Goal: Task Accomplishment & Management: Manage account settings

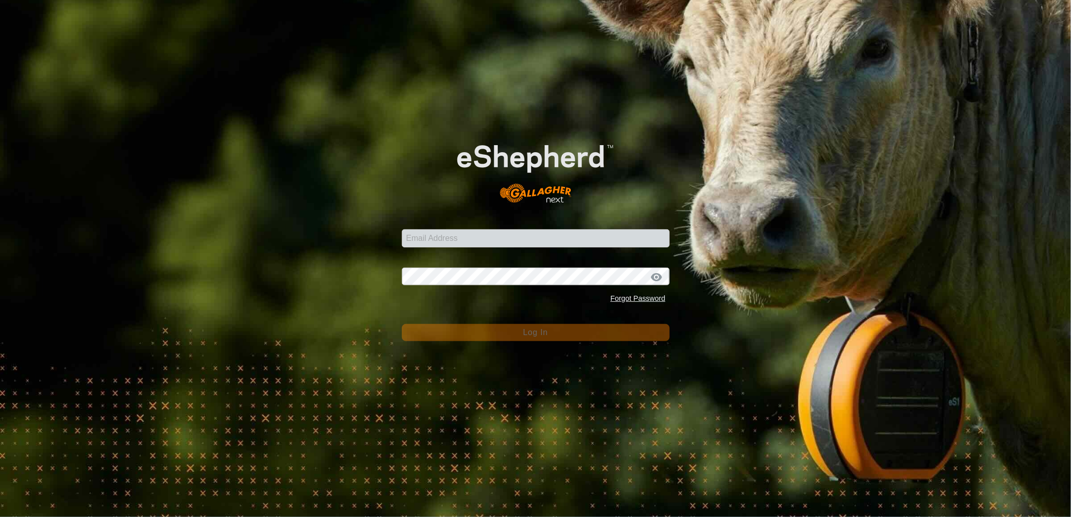
type input "[EMAIL_ADDRESS][PERSON_NAME][DOMAIN_NAME]"
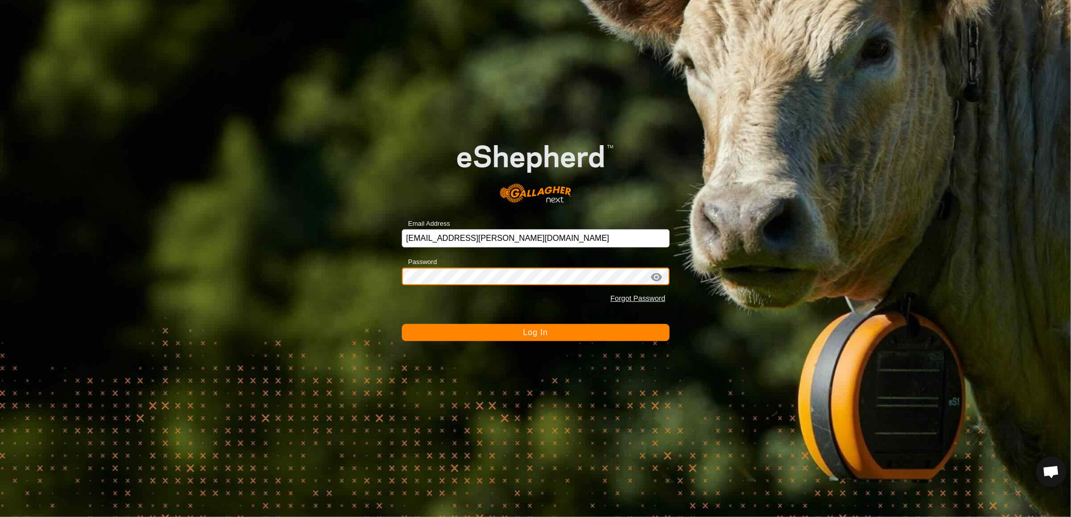
click at [402, 324] on button "Log In" at bounding box center [536, 332] width 268 height 17
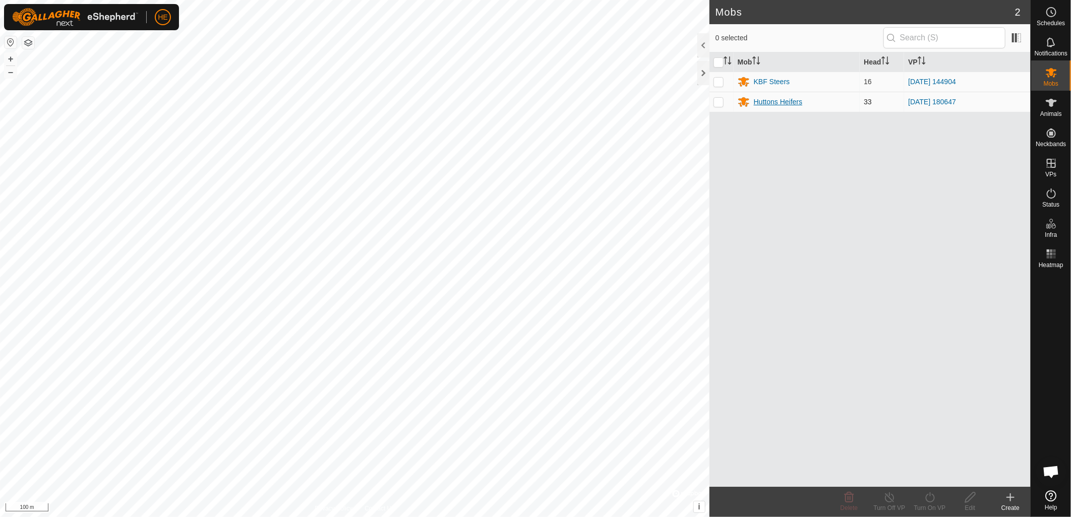
click at [789, 104] on div "Huttons Heifers" at bounding box center [778, 102] width 48 height 11
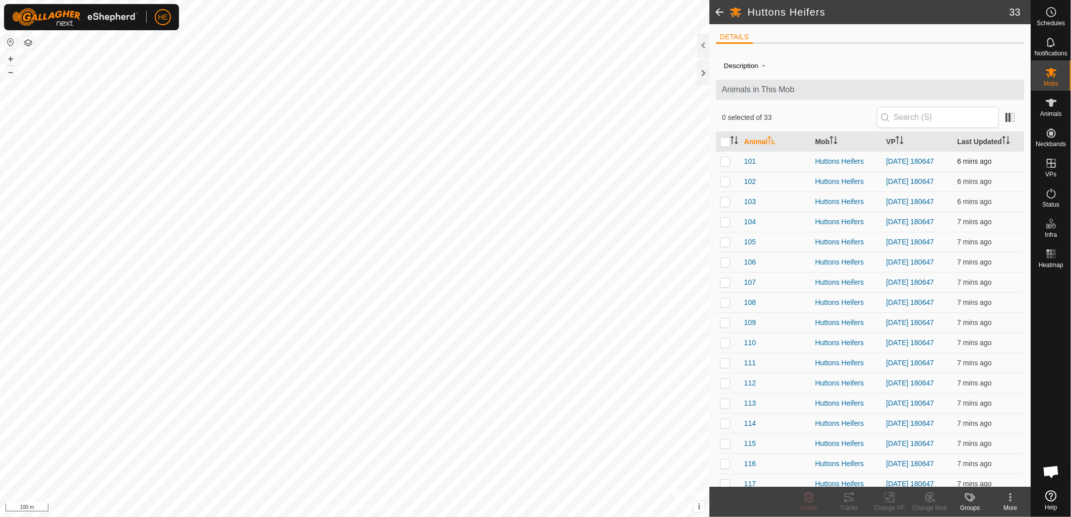
drag, startPoint x: 727, startPoint y: 142, endPoint x: 742, endPoint y: 152, distance: 18.6
click at [727, 142] on input "checkbox" at bounding box center [725, 142] width 10 height 10
checkbox input "true"
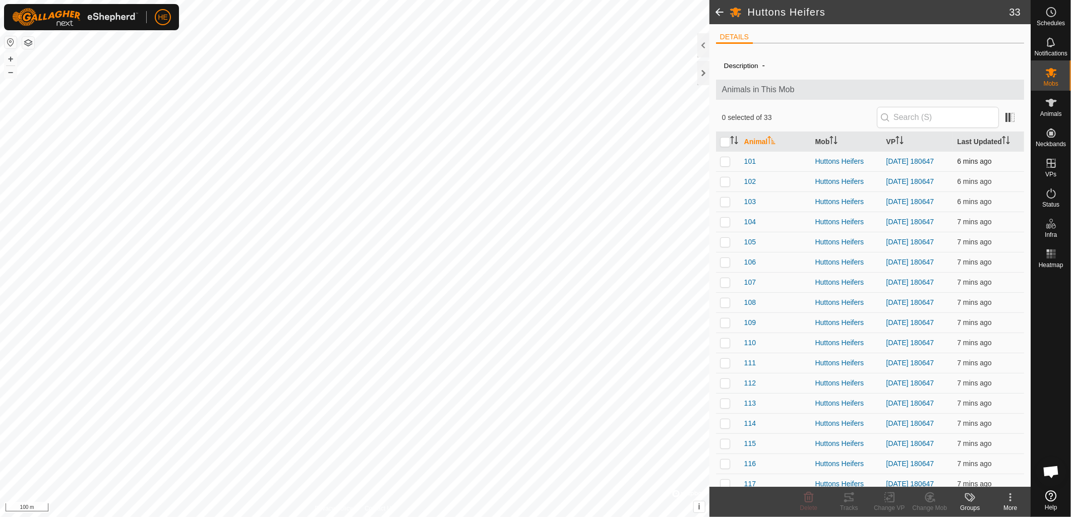
checkbox input "true"
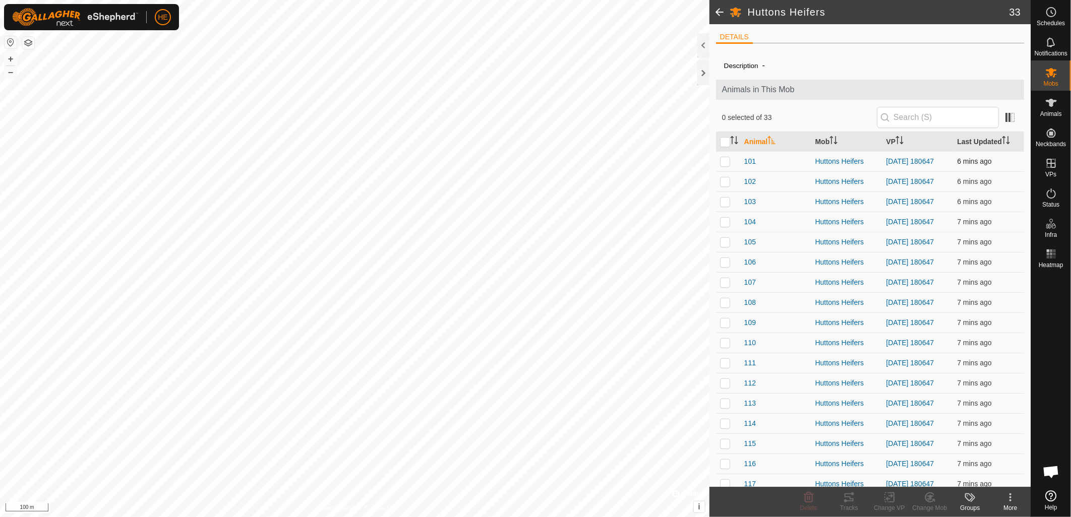
checkbox input "true"
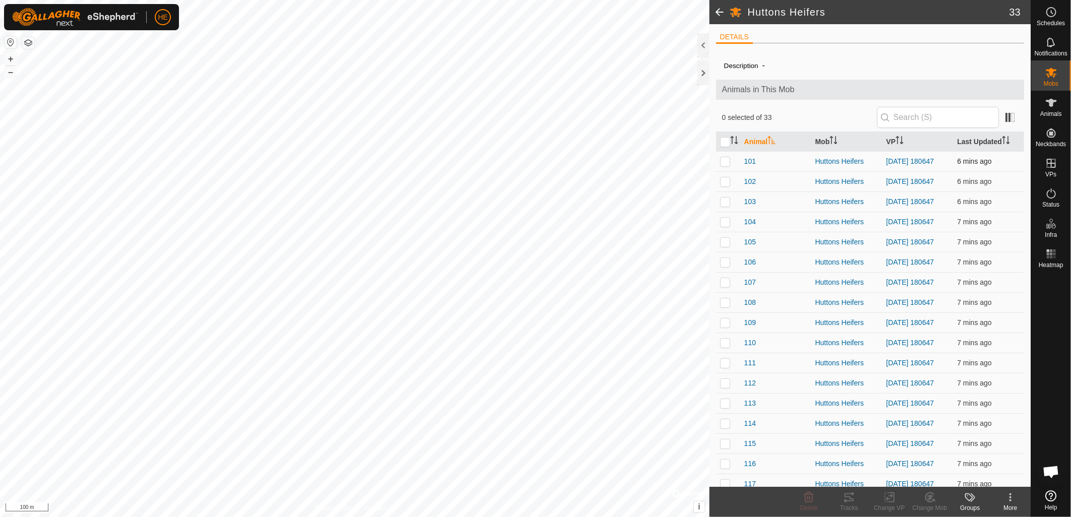
checkbox input "true"
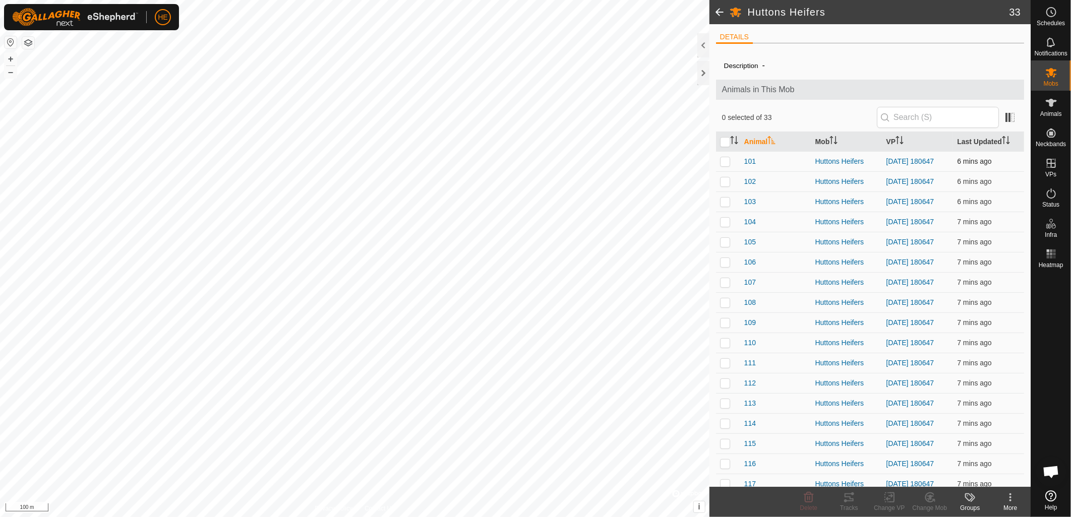
checkbox input "true"
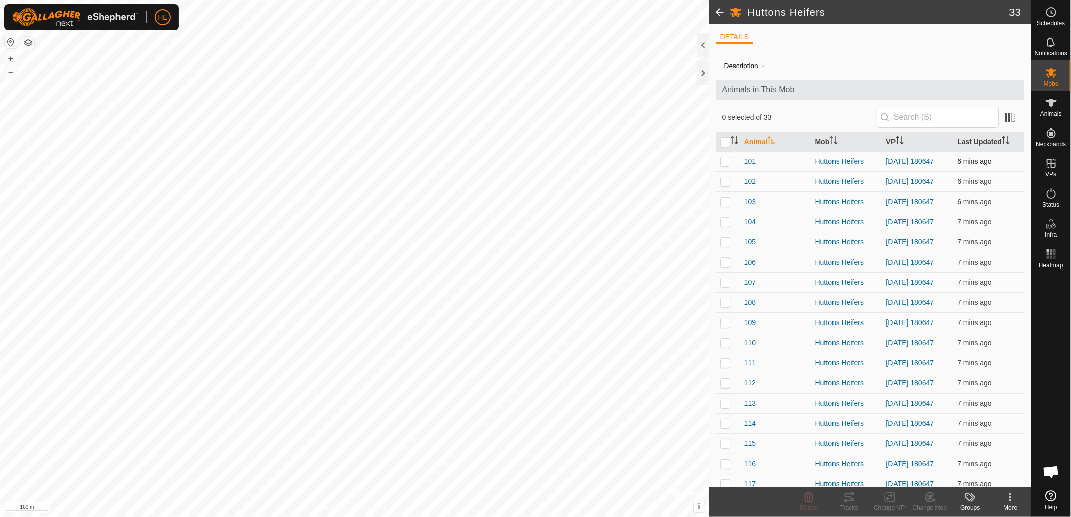
checkbox input "true"
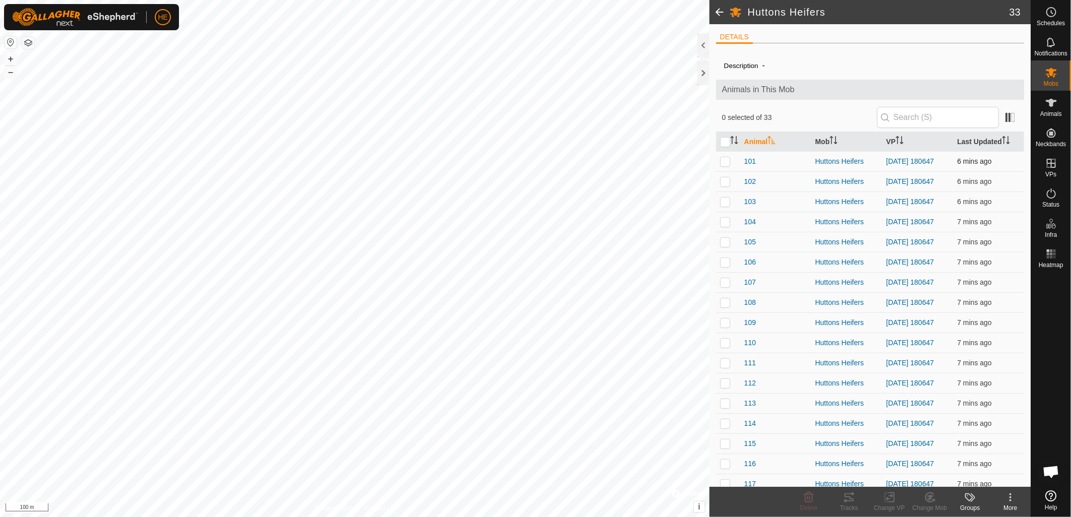
checkbox input "true"
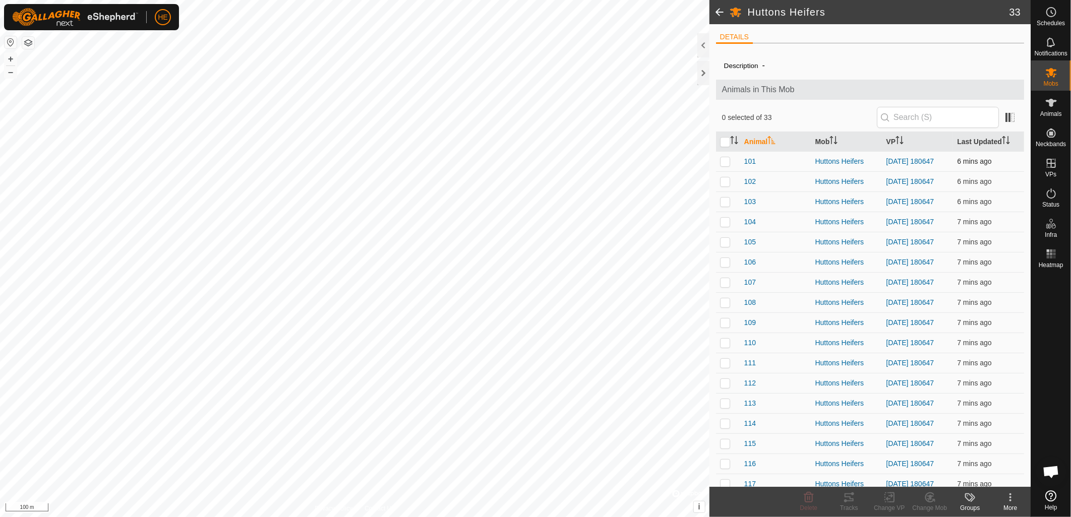
checkbox input "true"
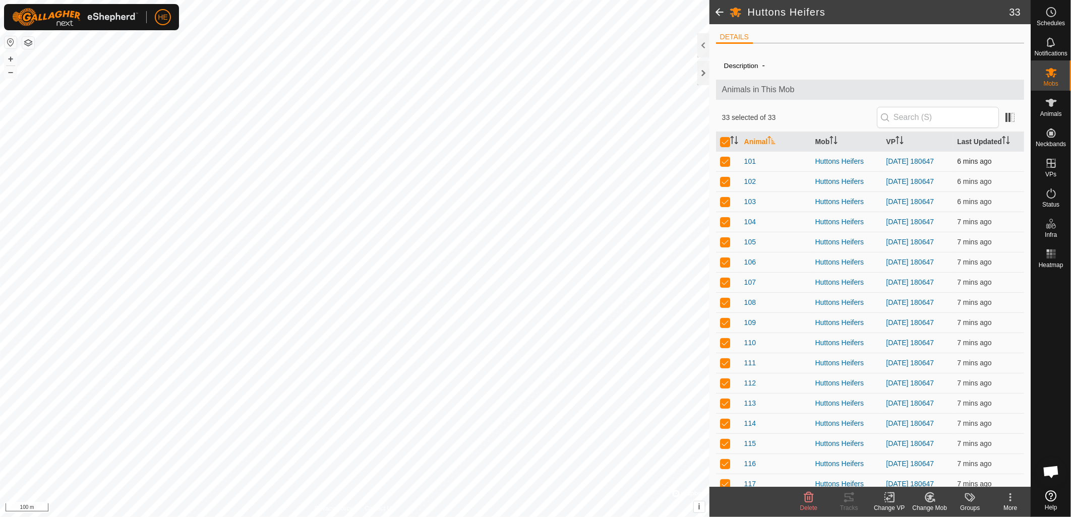
click at [725, 164] on p-checkbox at bounding box center [725, 161] width 10 height 8
checkbox input "false"
click at [723, 145] on input "checkbox" at bounding box center [725, 142] width 10 height 10
checkbox input "true"
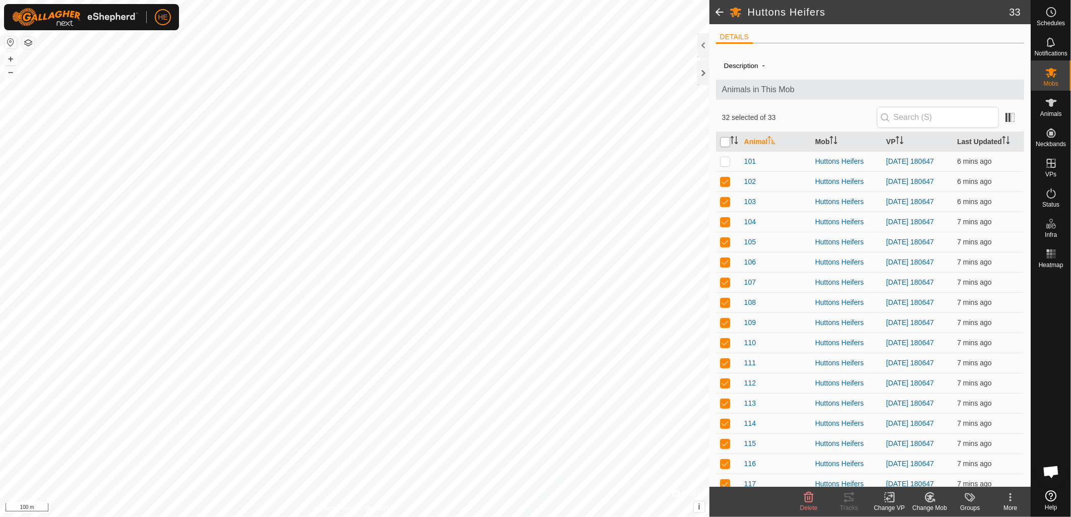
checkbox input "true"
click at [727, 148] on th at bounding box center [728, 142] width 24 height 20
click at [725, 166] on td at bounding box center [728, 161] width 24 height 20
checkbox input "false"
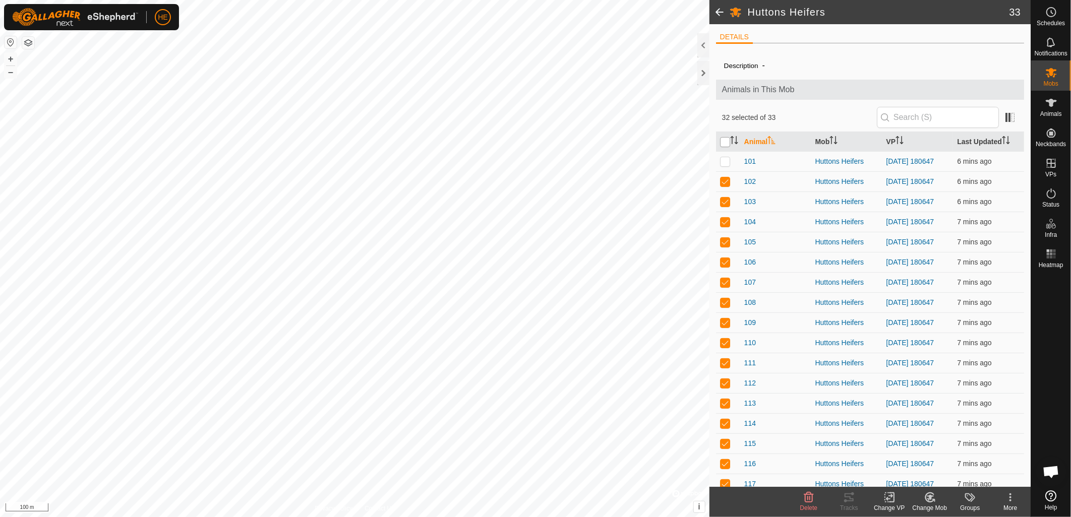
click at [727, 143] on input "checkbox" at bounding box center [725, 142] width 10 height 10
checkbox input "true"
click at [727, 143] on input "checkbox" at bounding box center [725, 142] width 10 height 10
checkbox input "false"
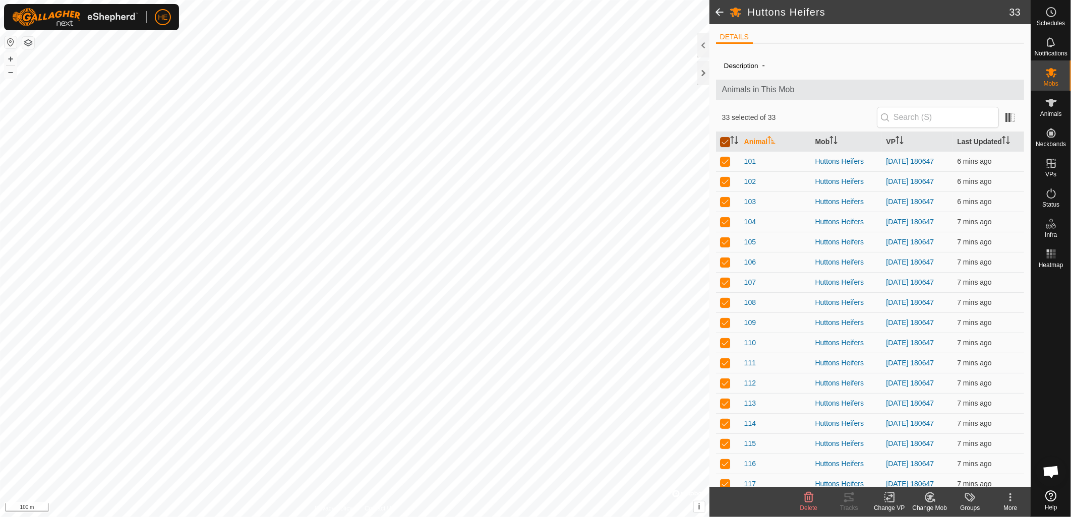
checkbox input "false"
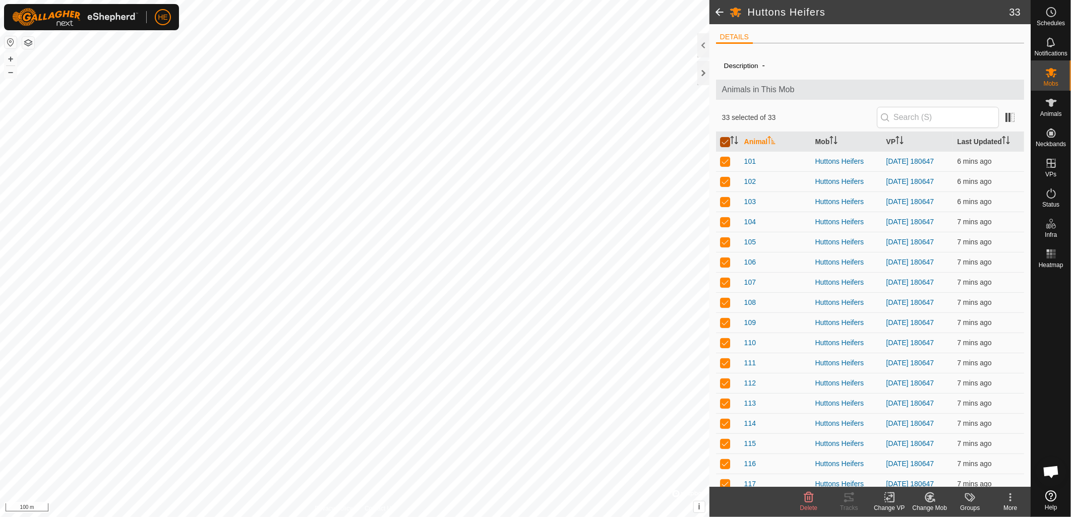
checkbox input "false"
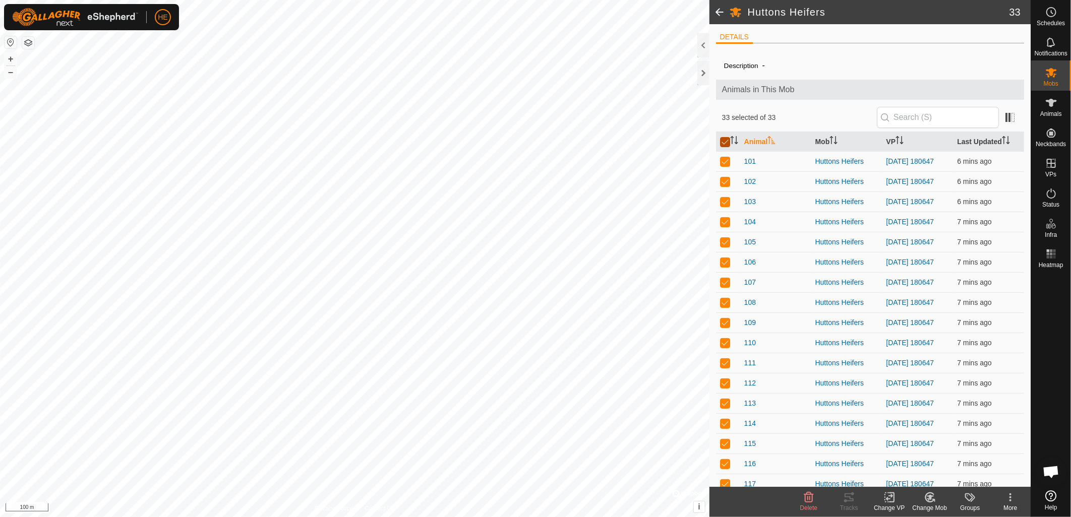
checkbox input "false"
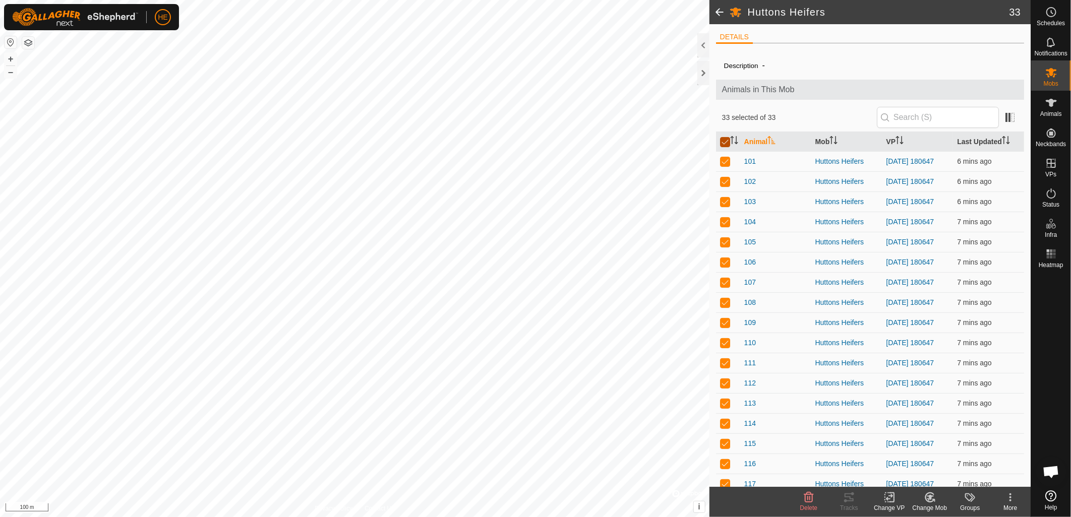
checkbox input "false"
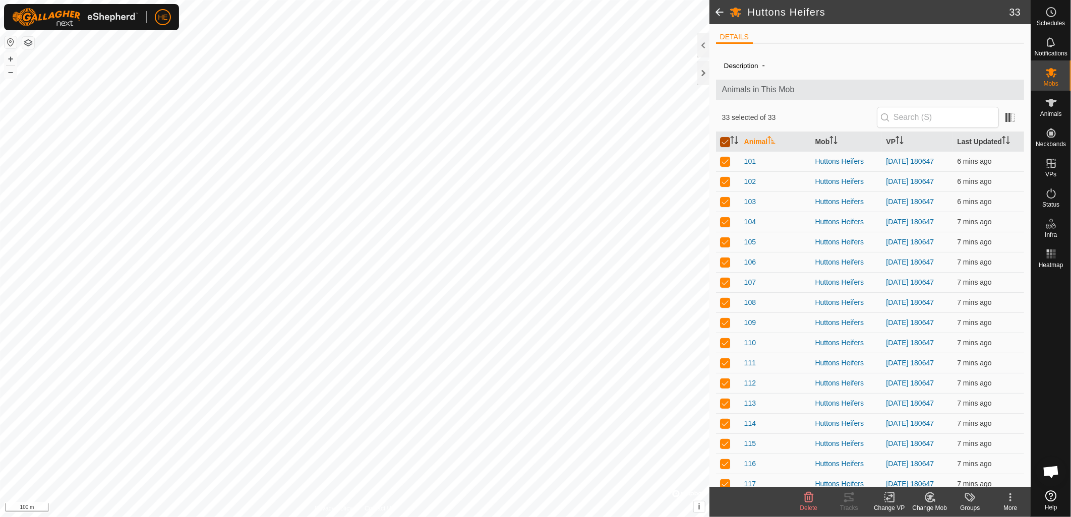
checkbox input "false"
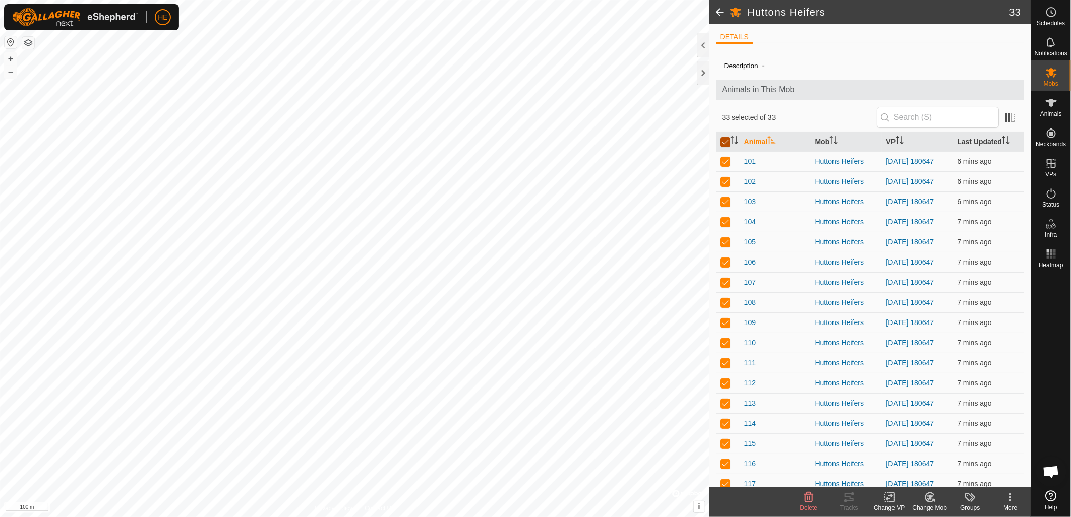
checkbox input "false"
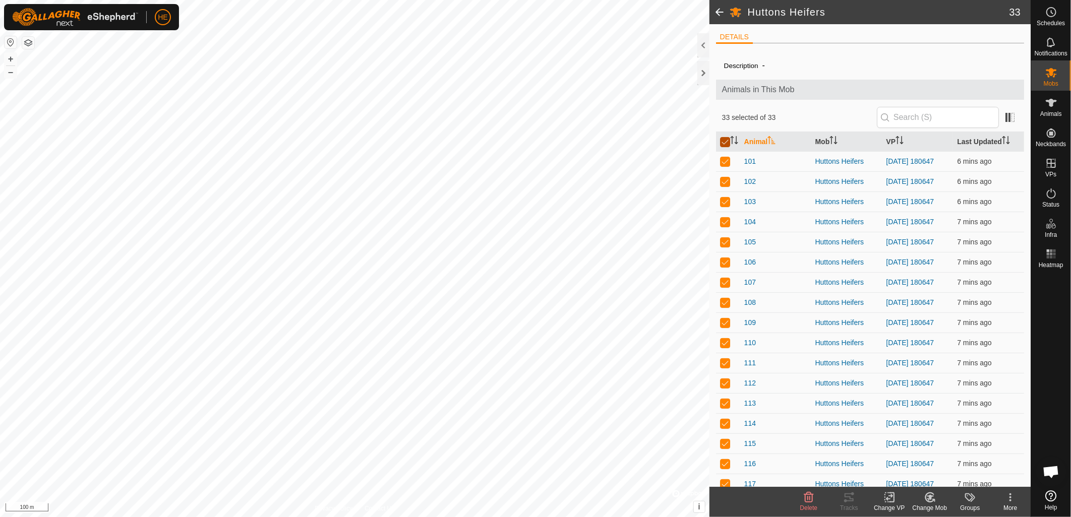
checkbox input "false"
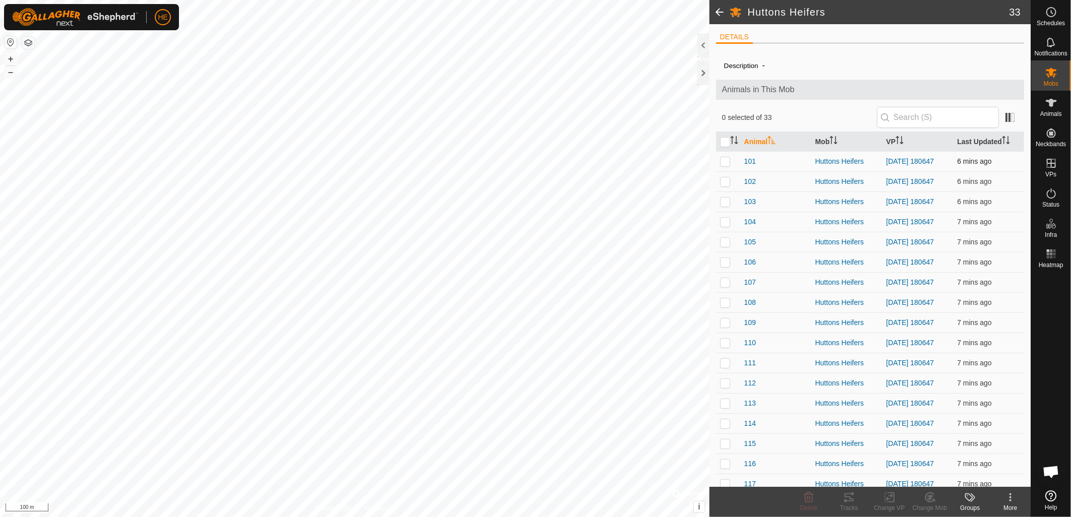
click at [725, 169] on td at bounding box center [728, 161] width 24 height 20
checkbox input "true"
click at [727, 286] on p-checkbox at bounding box center [725, 282] width 10 height 8
checkbox input "true"
click at [723, 307] on p-checkbox at bounding box center [725, 303] width 10 height 8
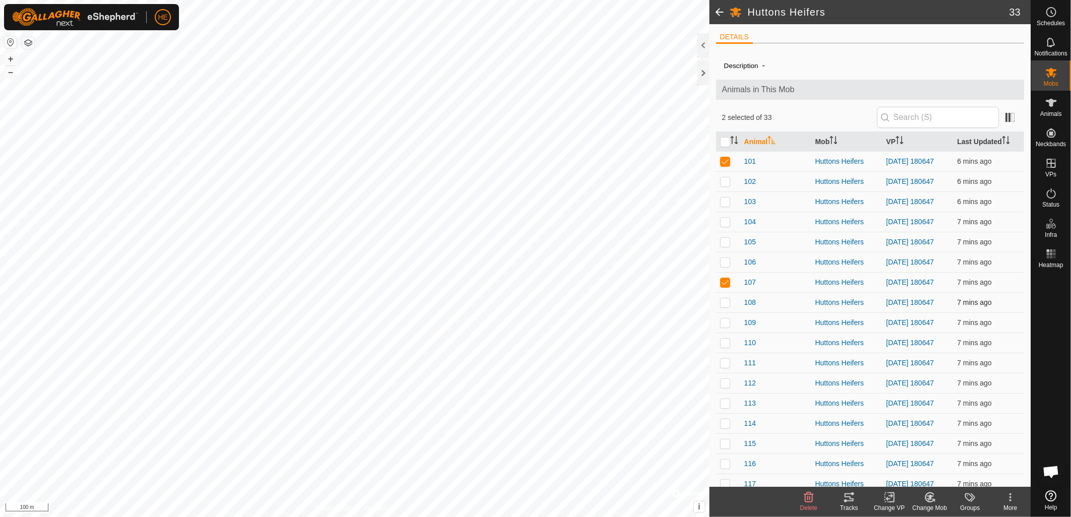
checkbox input "true"
click at [725, 266] on p-checkbox at bounding box center [725, 262] width 10 height 8
checkbox input "true"
click at [724, 246] on p-checkbox at bounding box center [725, 242] width 10 height 8
checkbox input "true"
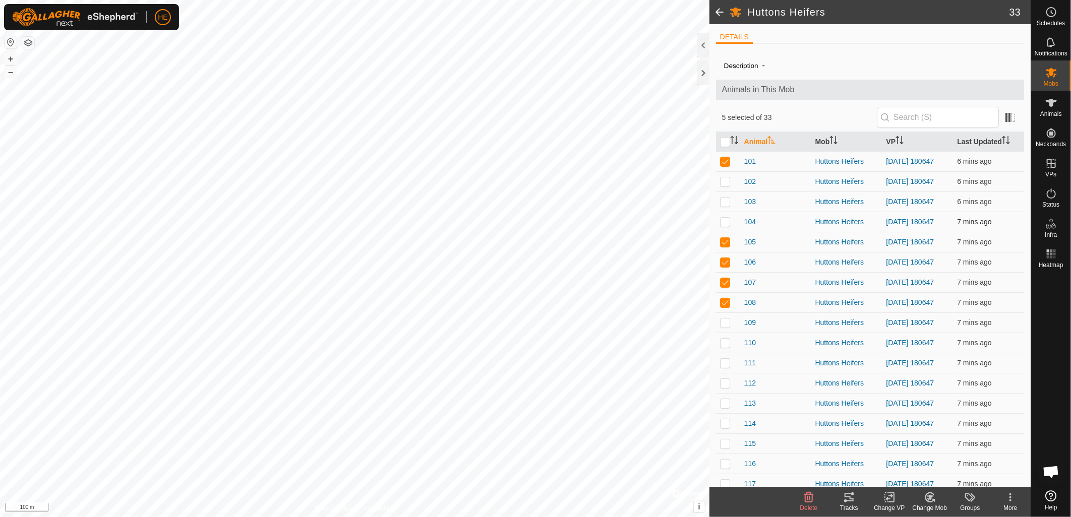
click at [726, 226] on p-checkbox at bounding box center [725, 222] width 10 height 8
checkbox input "true"
click at [723, 206] on p-checkbox at bounding box center [725, 202] width 10 height 8
checkbox input "true"
click at [729, 180] on p-checkbox at bounding box center [725, 182] width 10 height 8
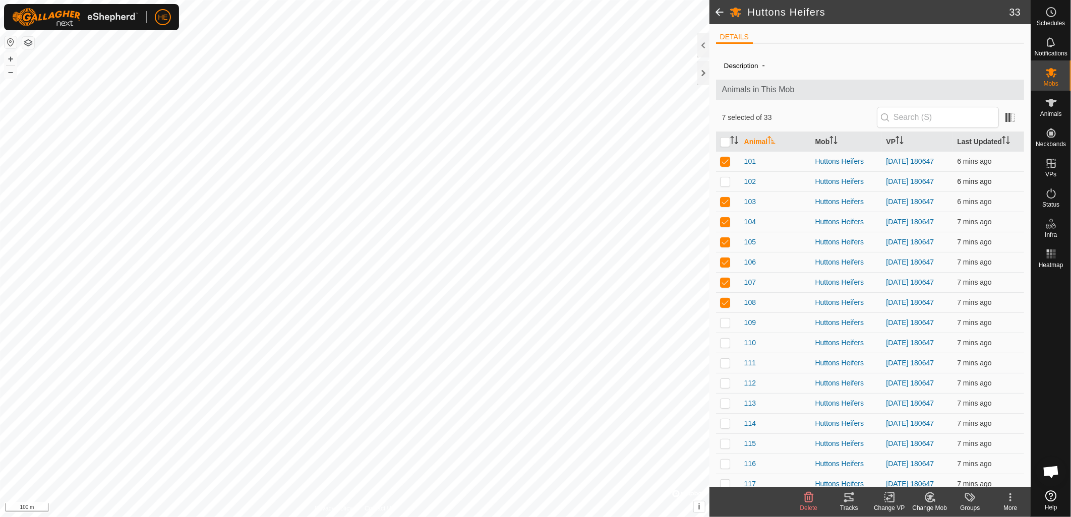
checkbox input "true"
drag, startPoint x: 768, startPoint y: 332, endPoint x: 775, endPoint y: 320, distance: 13.6
click at [775, 320] on tbody "101 Huttons Heifers [DATE] 180647 6 mins ago 102 Huttons Heifers [DATE] 180647 …" at bounding box center [870, 484] width 309 height 666
drag, startPoint x: 775, startPoint y: 320, endPoint x: 728, endPoint y: 341, distance: 51.3
click at [728, 333] on td at bounding box center [728, 323] width 24 height 20
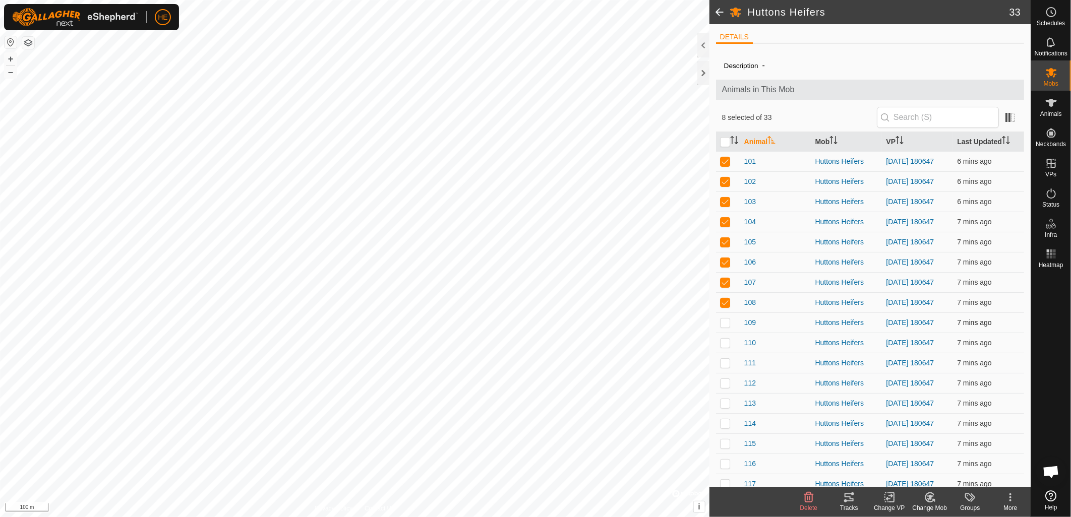
checkbox input "true"
drag, startPoint x: 769, startPoint y: 354, endPoint x: 769, endPoint y: 349, distance: 5.6
click at [769, 349] on td "110" at bounding box center [775, 343] width 71 height 20
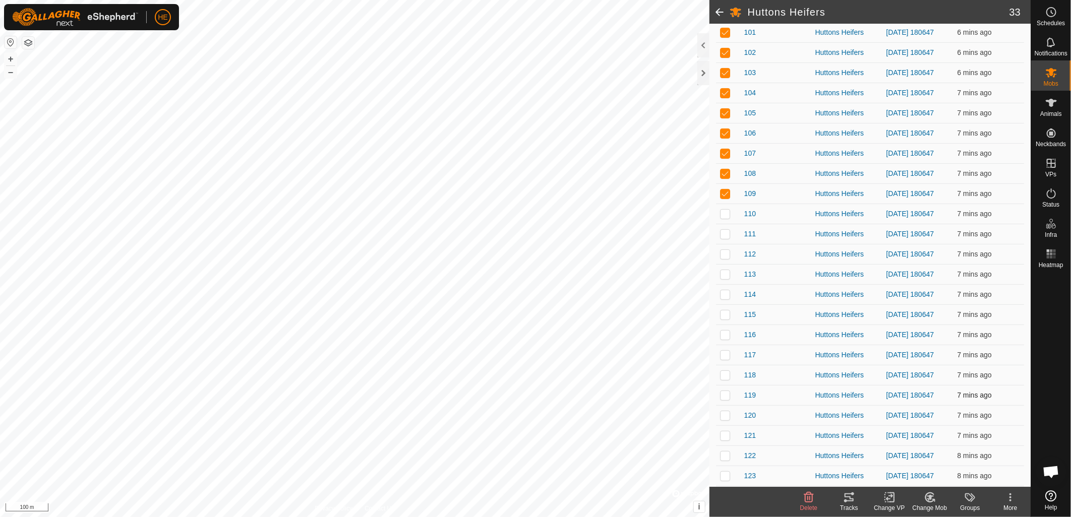
scroll to position [168, 0]
click at [727, 179] on p-checkbox at bounding box center [725, 175] width 10 height 8
checkbox input "true"
click at [728, 199] on p-checkbox at bounding box center [725, 195] width 10 height 8
checkbox input "true"
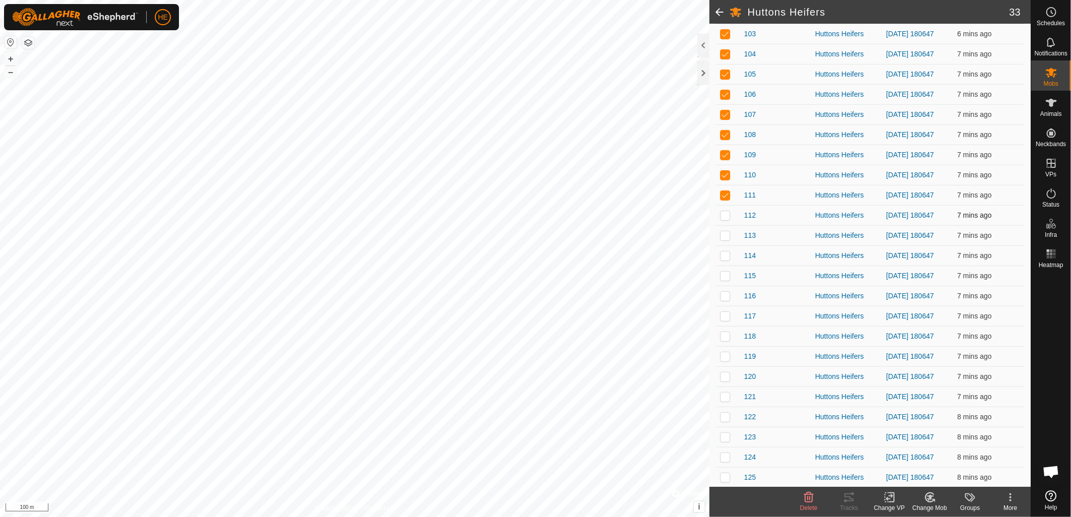
click at [728, 225] on td at bounding box center [728, 215] width 24 height 20
click at [724, 225] on td at bounding box center [728, 215] width 24 height 20
checkbox input "false"
click at [724, 199] on p-checkbox at bounding box center [725, 195] width 10 height 8
checkbox input "false"
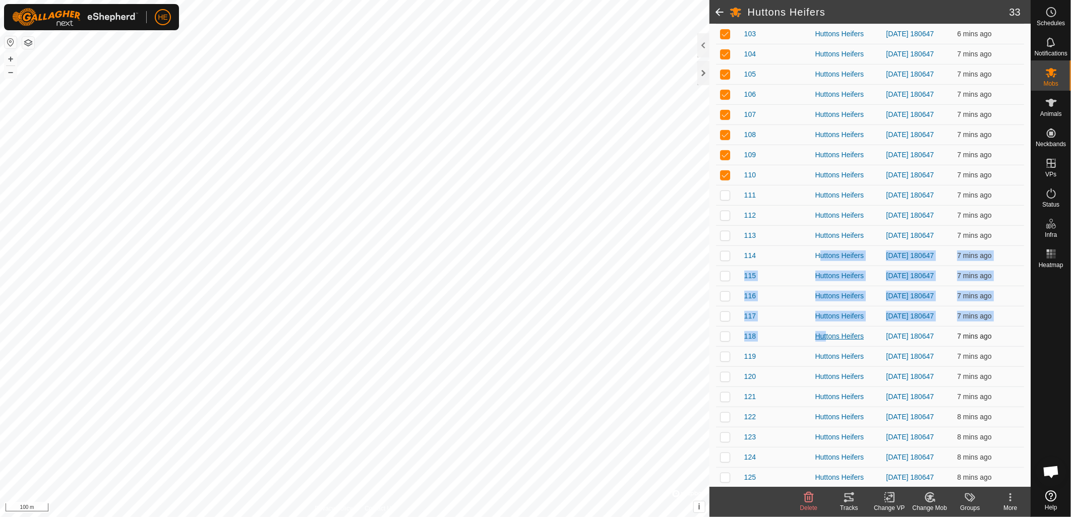
drag, startPoint x: 814, startPoint y: 276, endPoint x: 821, endPoint y: 366, distance: 90.6
click at [821, 366] on tbody "101 Huttons Heifers [DATE] 180647 6 mins ago 102 Huttons Heifers [DATE] 180647 …" at bounding box center [870, 316] width 309 height 666
drag, startPoint x: 821, startPoint y: 366, endPoint x: 815, endPoint y: 347, distance: 20.1
click at [815, 326] on td "Huttons Heifers" at bounding box center [847, 316] width 71 height 20
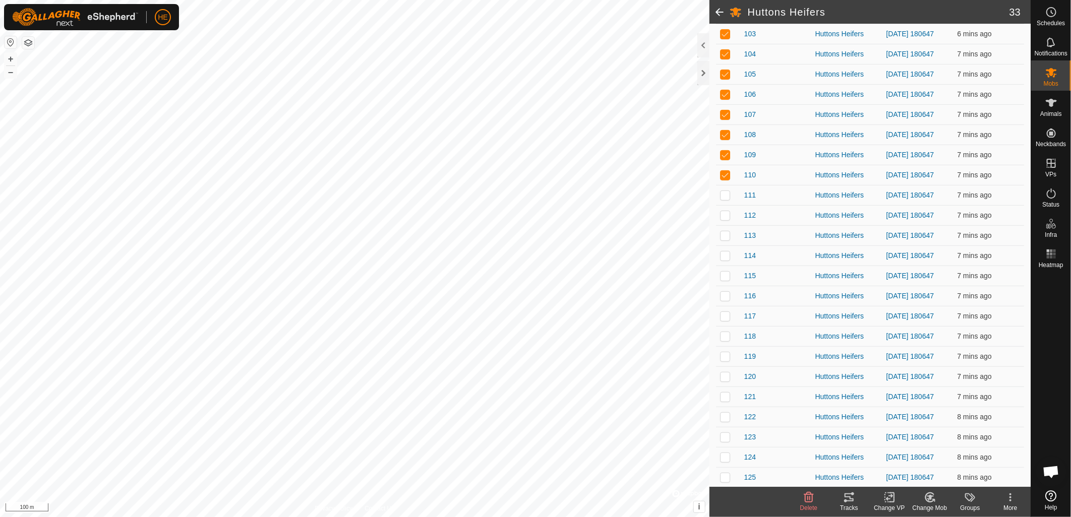
click at [848, 506] on div "Tracks" at bounding box center [849, 508] width 40 height 9
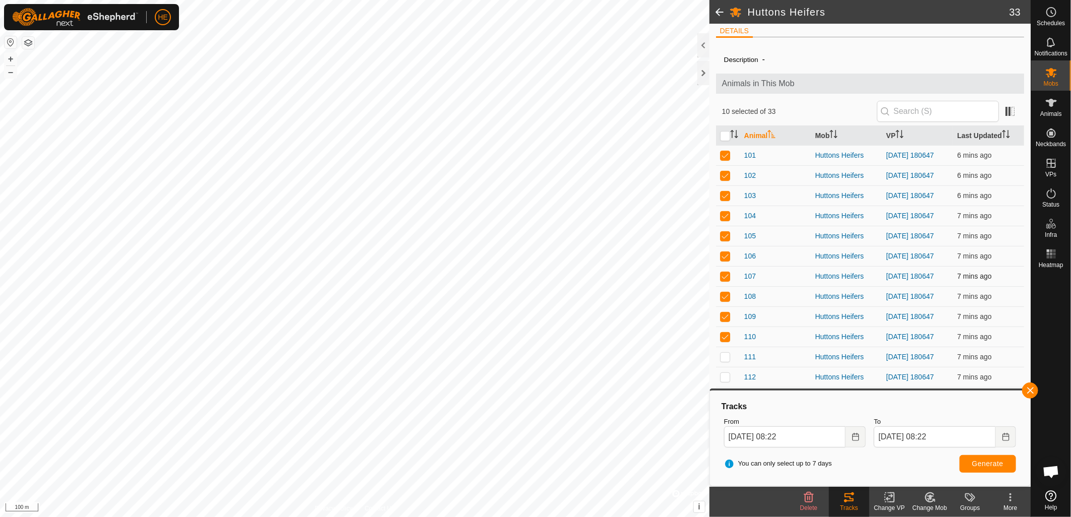
scroll to position [0, 0]
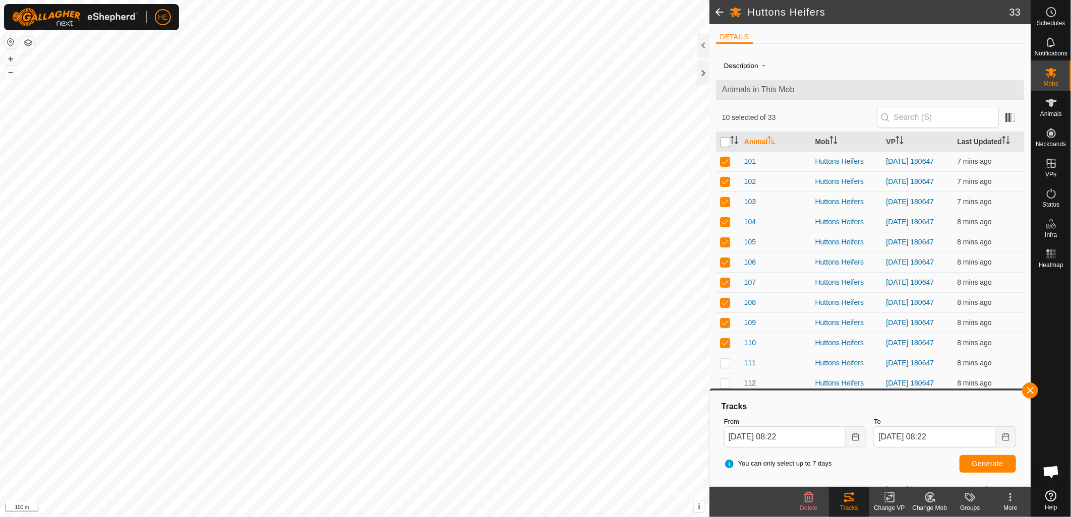
click at [727, 141] on input "checkbox" at bounding box center [725, 142] width 10 height 10
checkbox input "true"
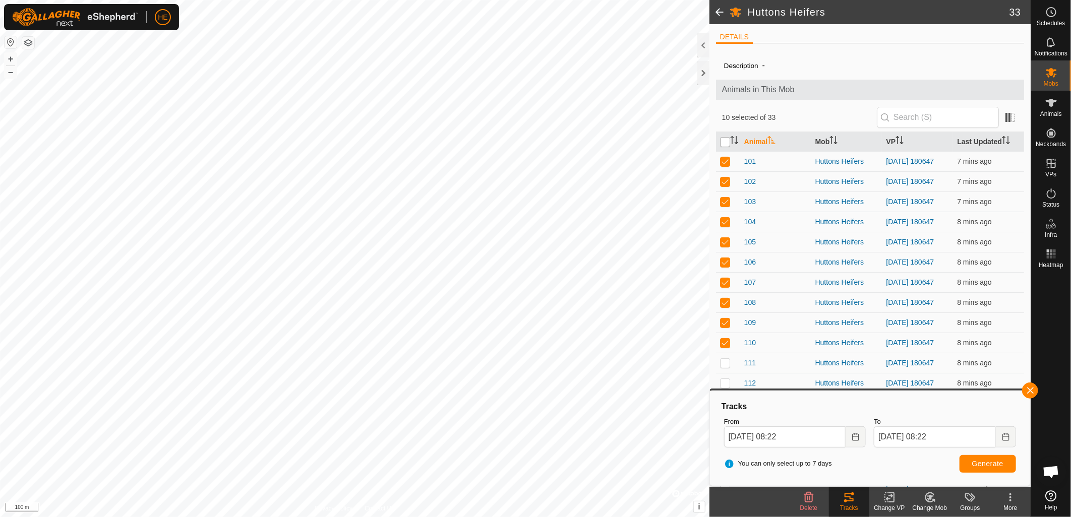
checkbox input "true"
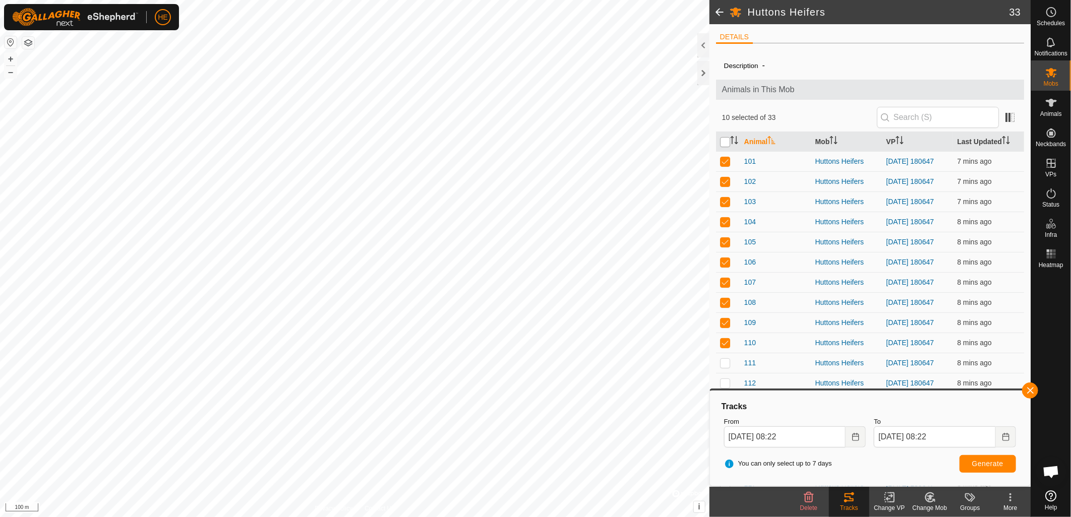
checkbox input "true"
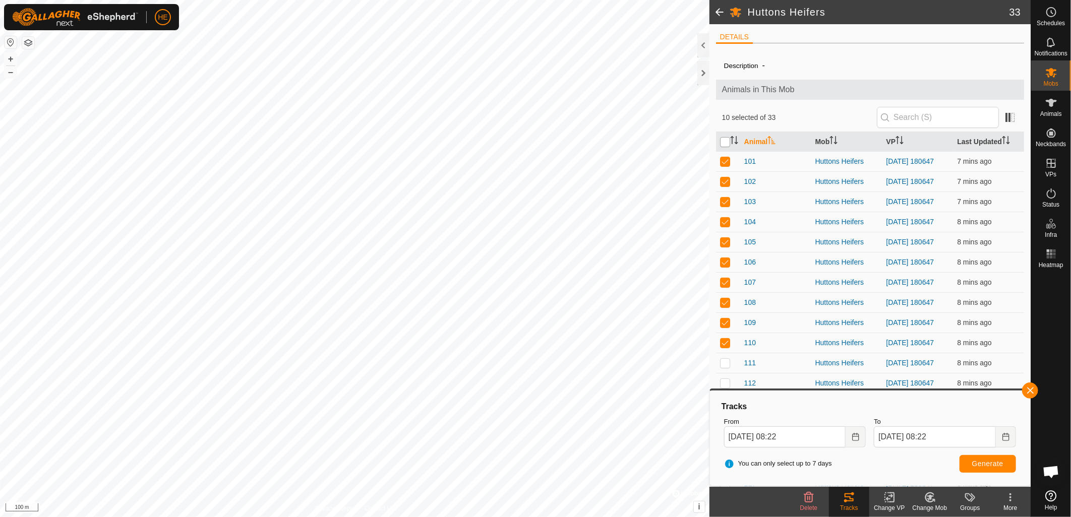
checkbox input "true"
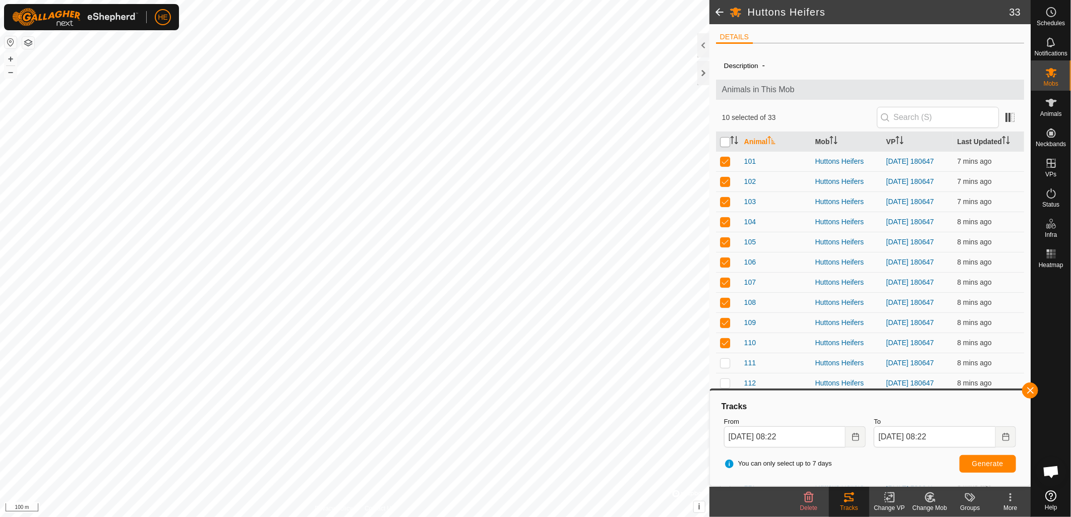
checkbox input "true"
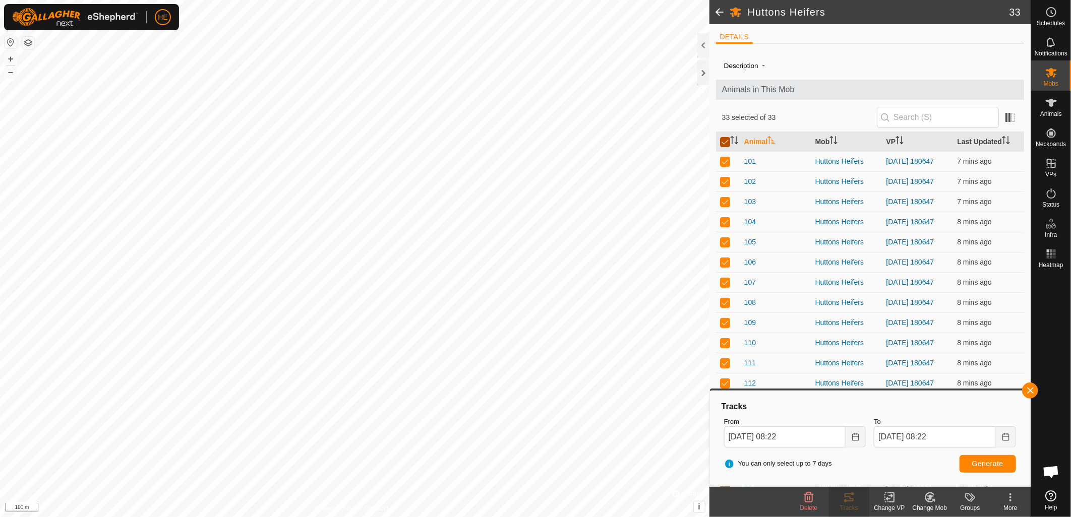
click at [727, 141] on input "checkbox" at bounding box center [725, 142] width 10 height 10
checkbox input "false"
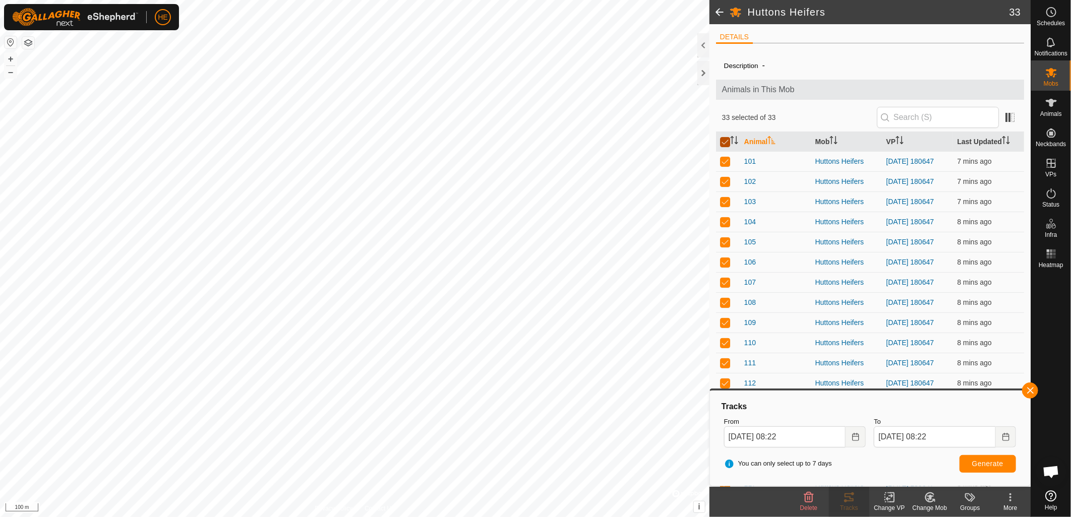
checkbox input "false"
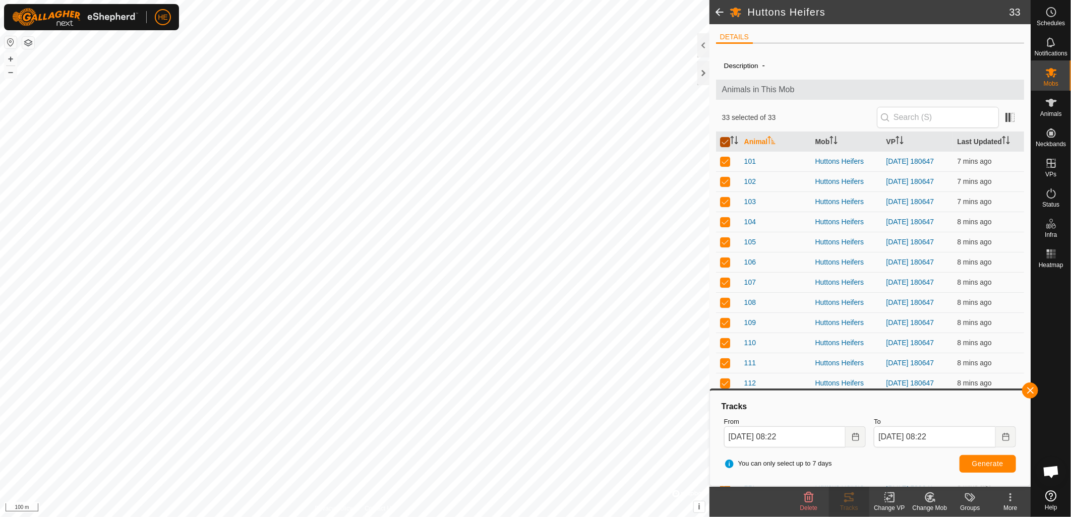
checkbox input "false"
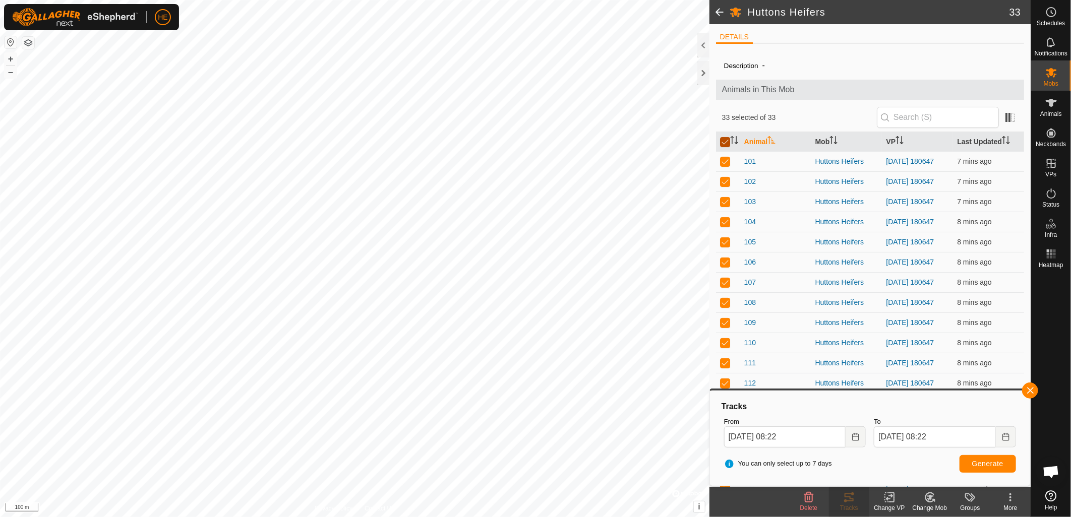
checkbox input "false"
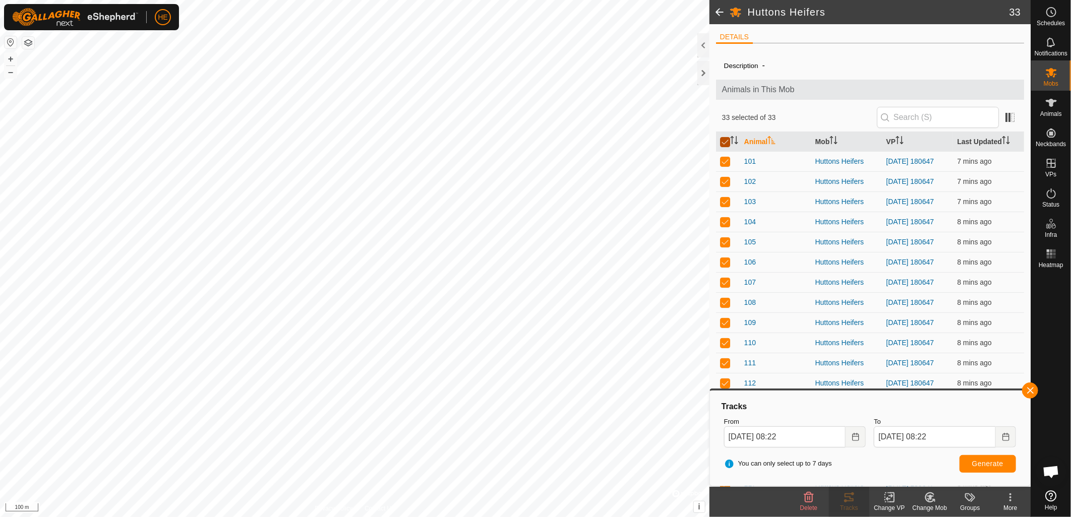
checkbox input "false"
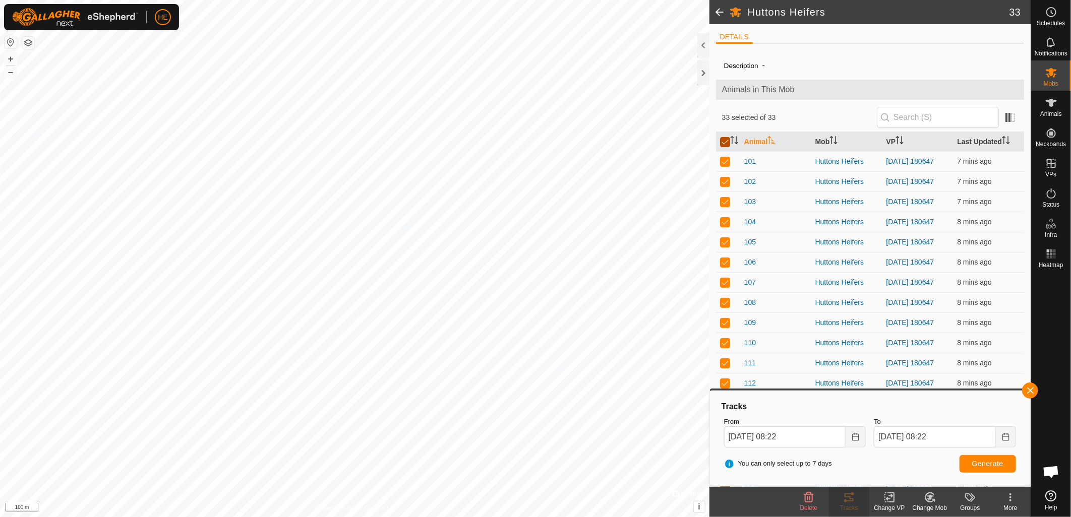
checkbox input "false"
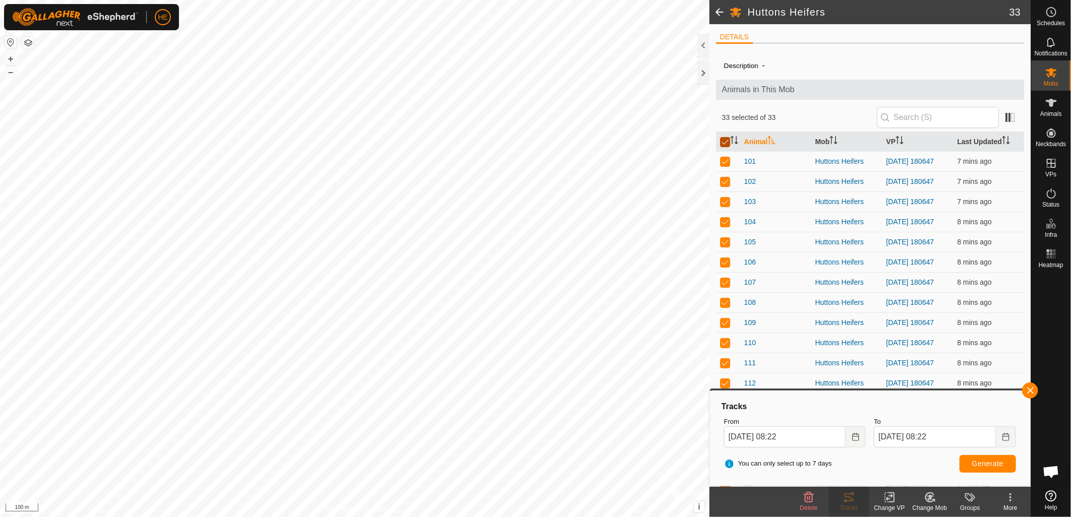
checkbox input "false"
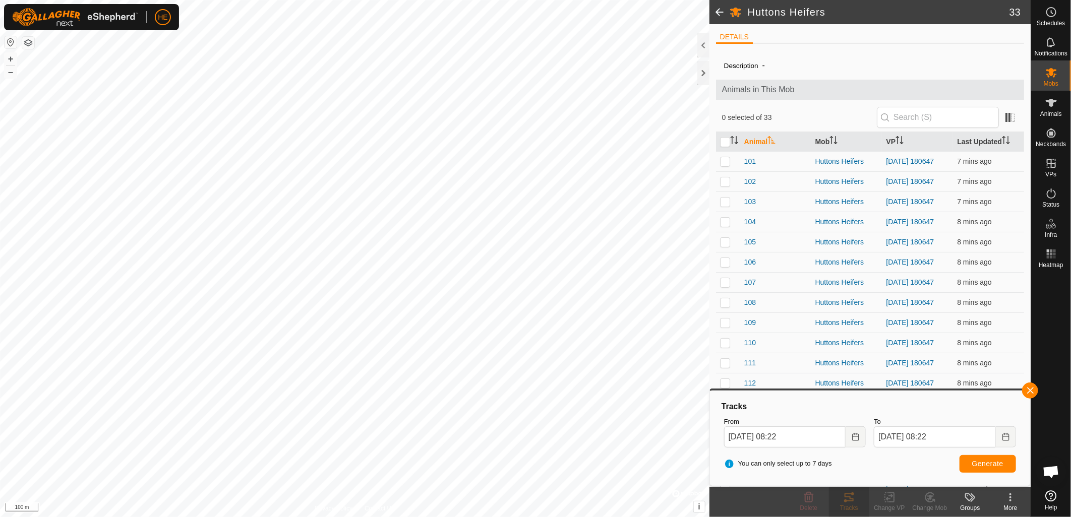
click at [719, 13] on span at bounding box center [720, 12] width 20 height 24
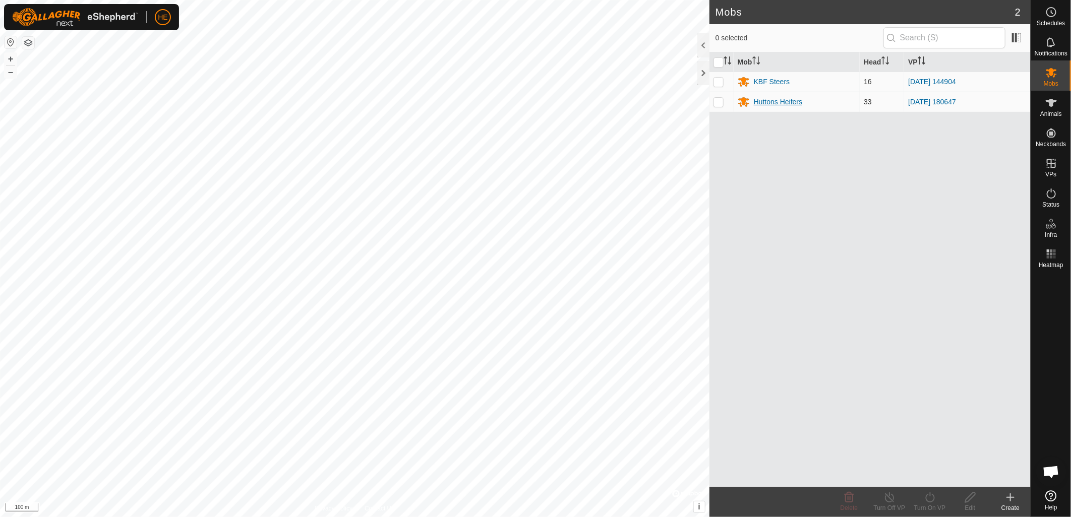
click at [764, 99] on div "Huttons Heifers" at bounding box center [778, 102] width 48 height 11
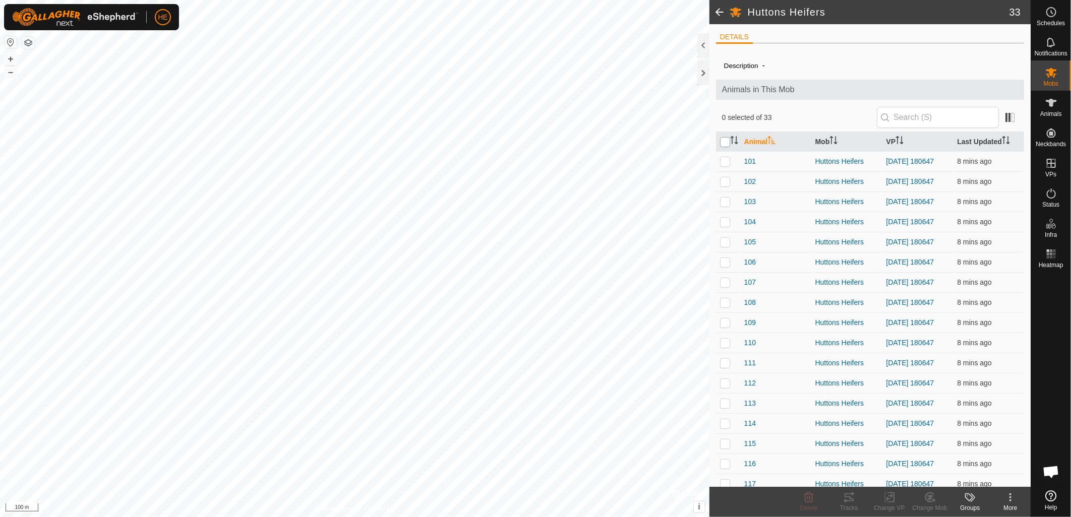
click at [723, 145] on input "checkbox" at bounding box center [725, 142] width 10 height 10
checkbox input "true"
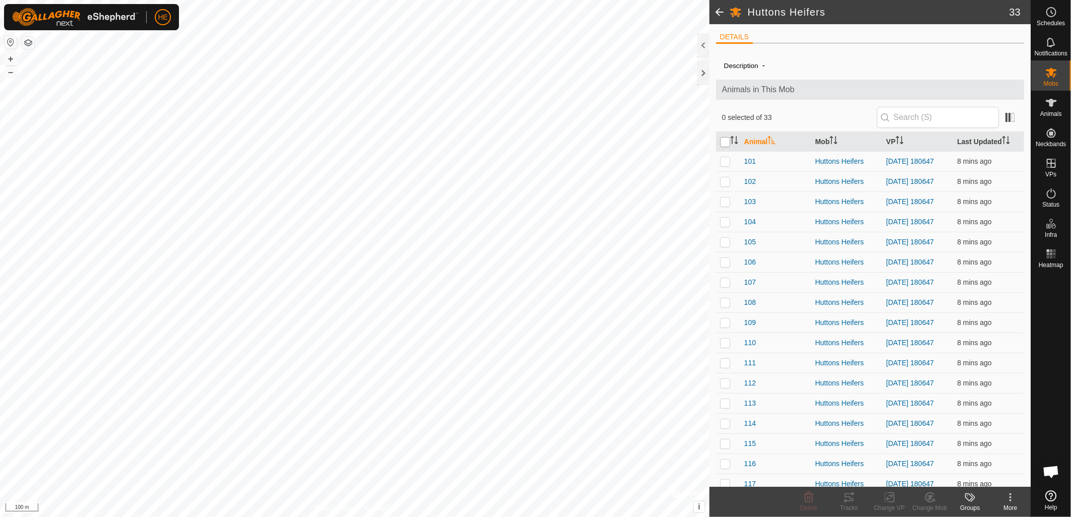
checkbox input "true"
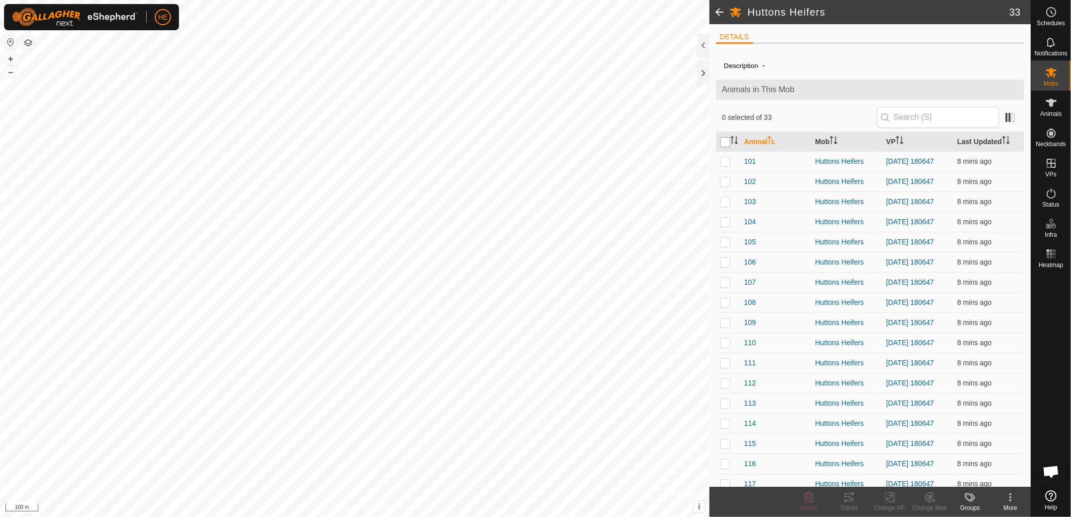
checkbox input "true"
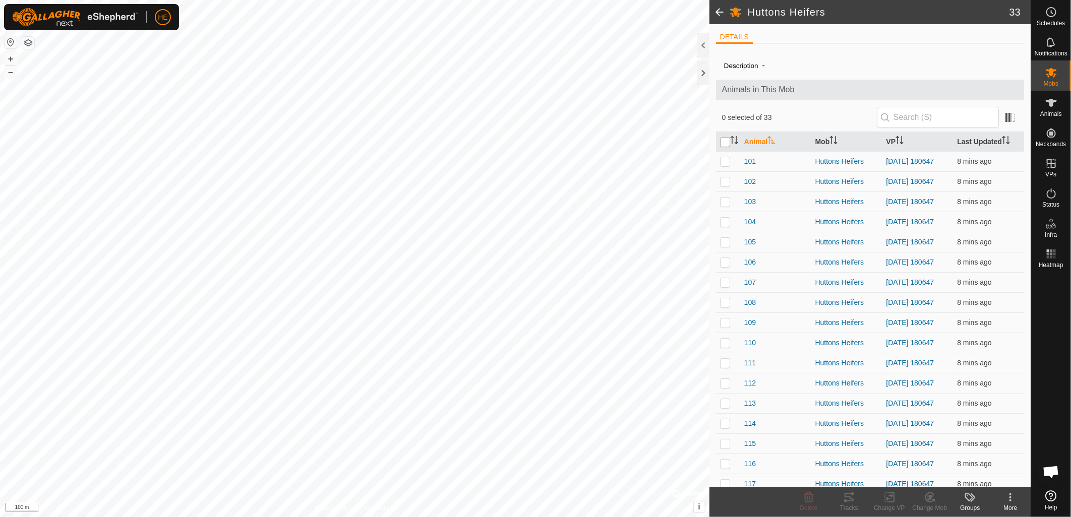
checkbox input "true"
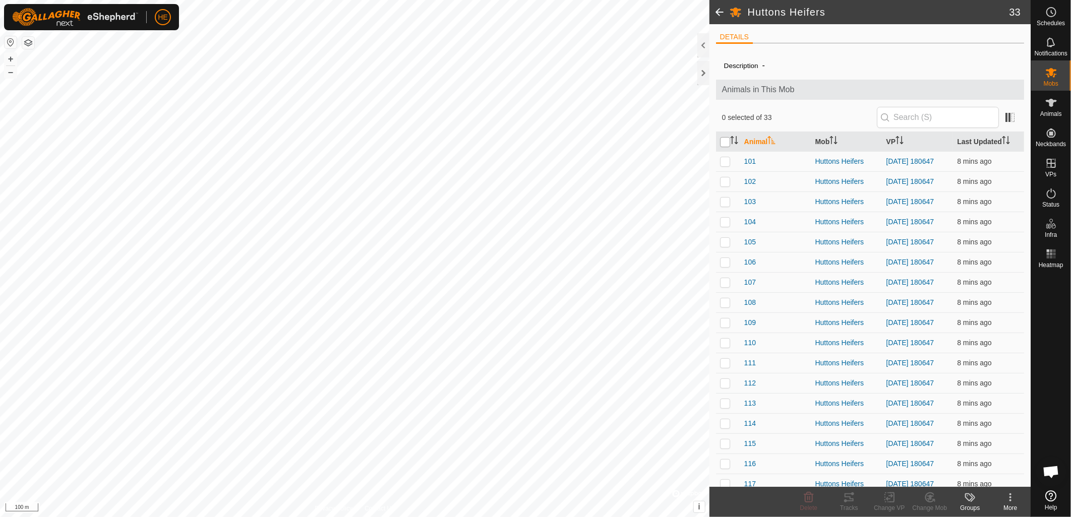
checkbox input "true"
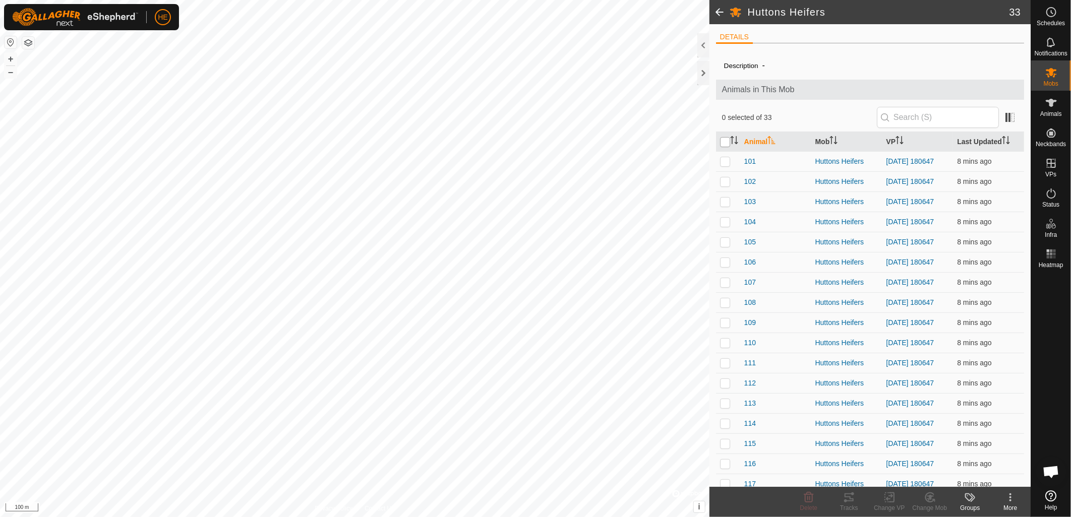
checkbox input "true"
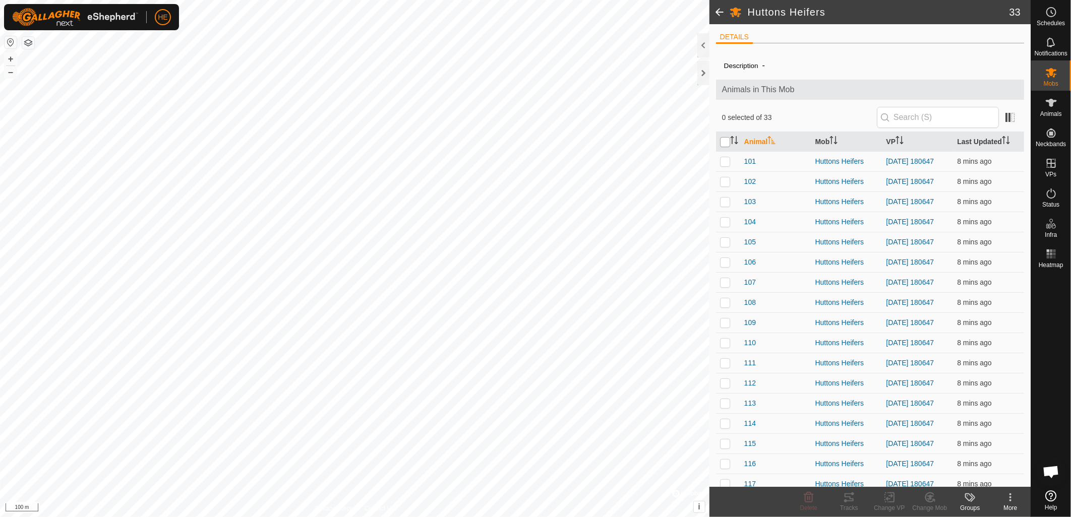
checkbox input "true"
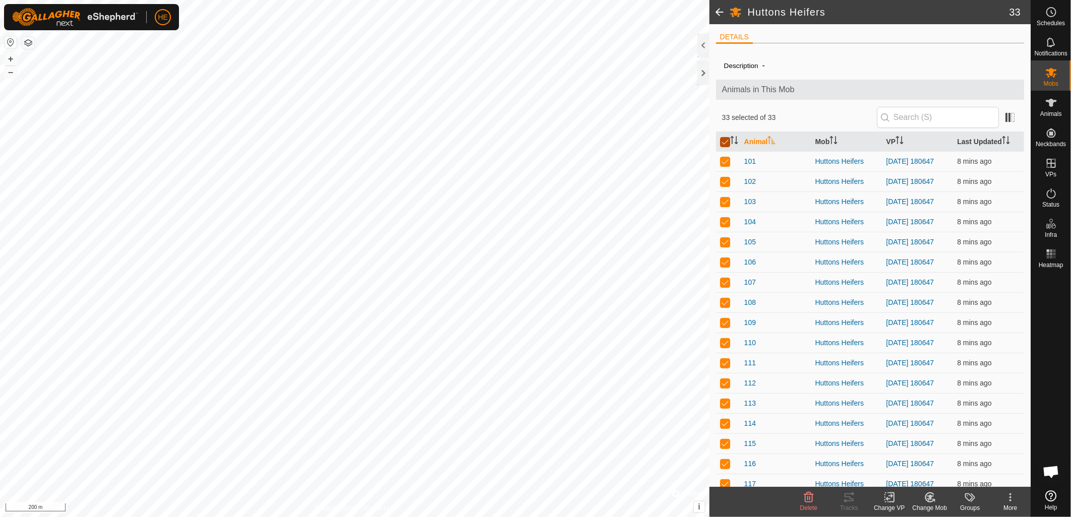
click at [721, 140] on input "checkbox" at bounding box center [725, 142] width 10 height 10
checkbox input "false"
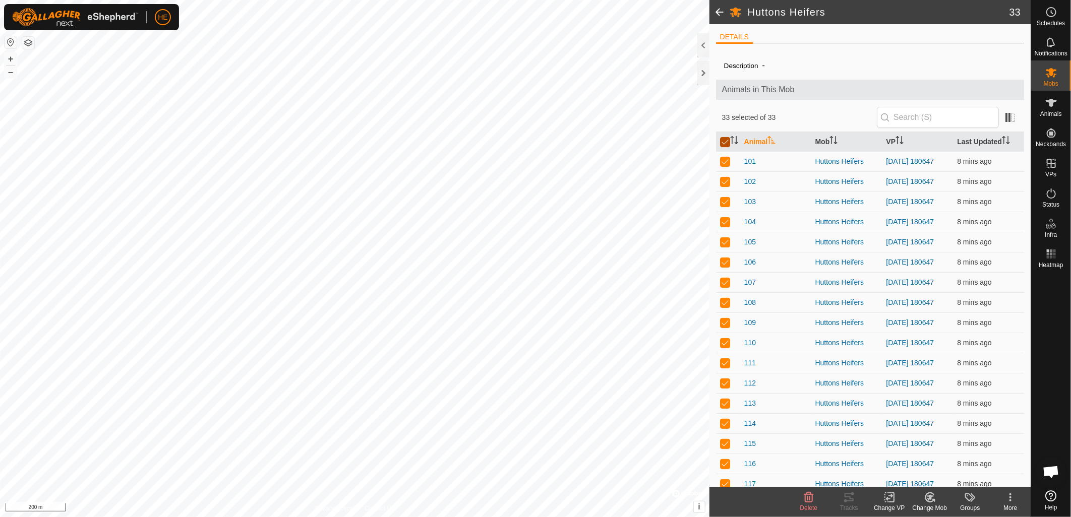
checkbox input "false"
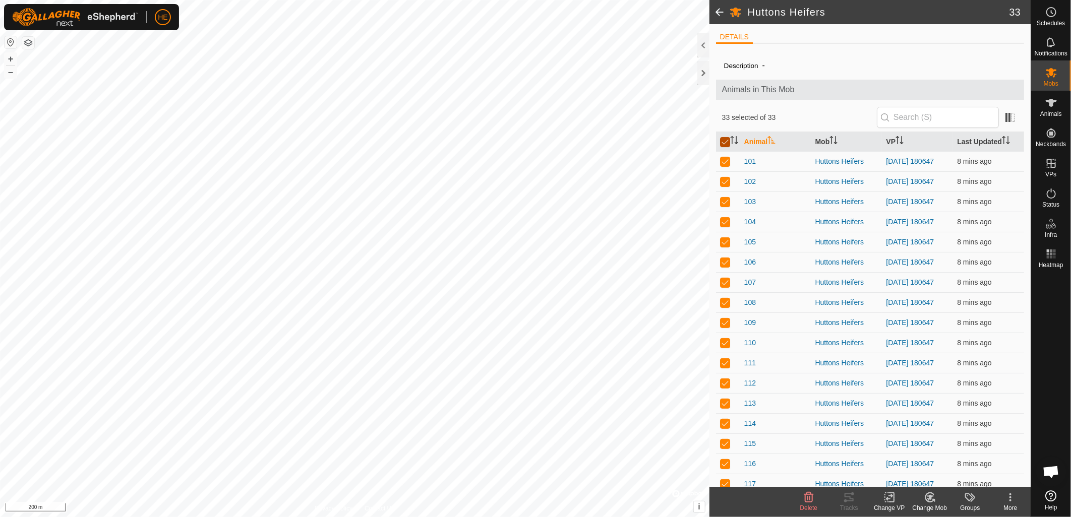
checkbox input "false"
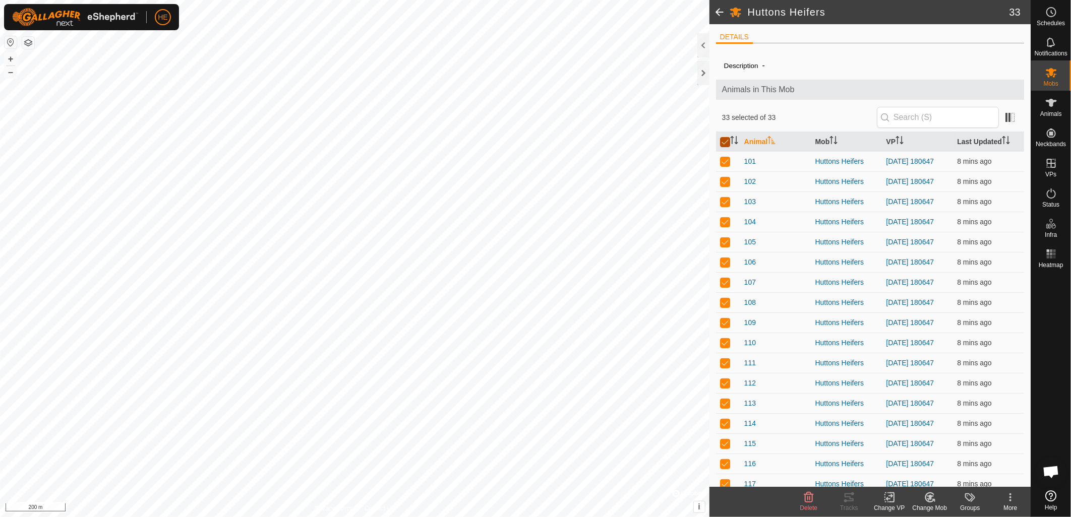
checkbox input "false"
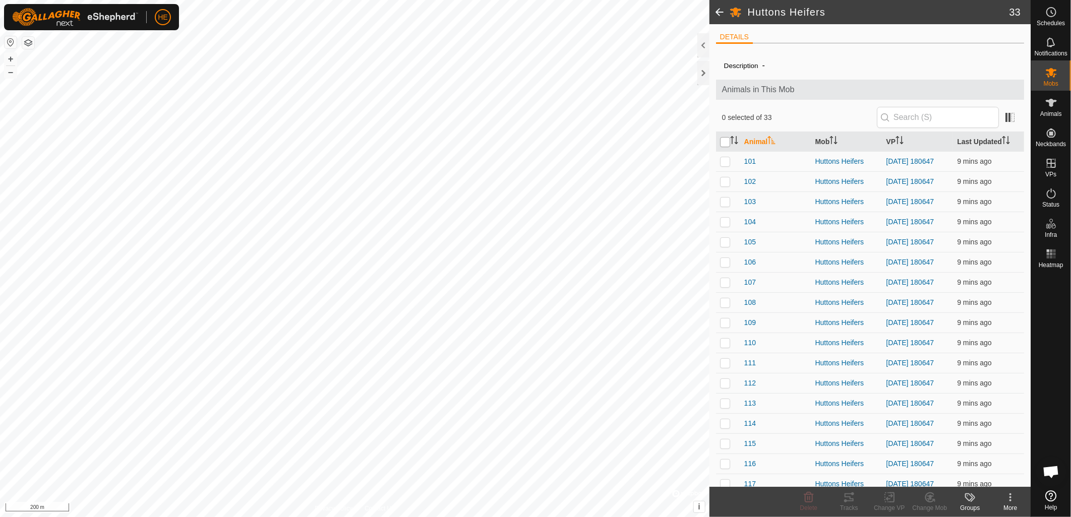
click at [725, 143] on input "checkbox" at bounding box center [725, 142] width 10 height 10
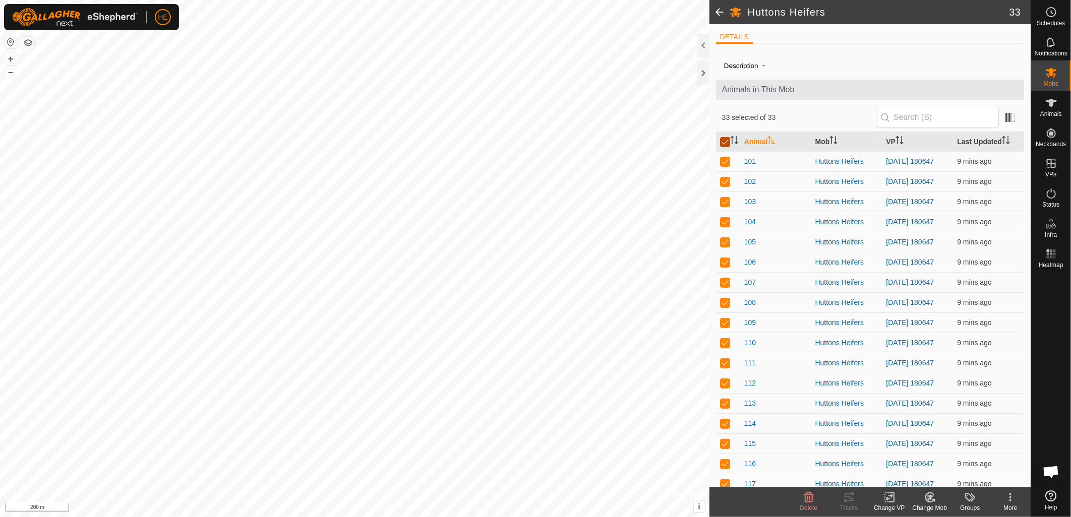
click at [725, 143] on input "checkbox" at bounding box center [725, 142] width 10 height 10
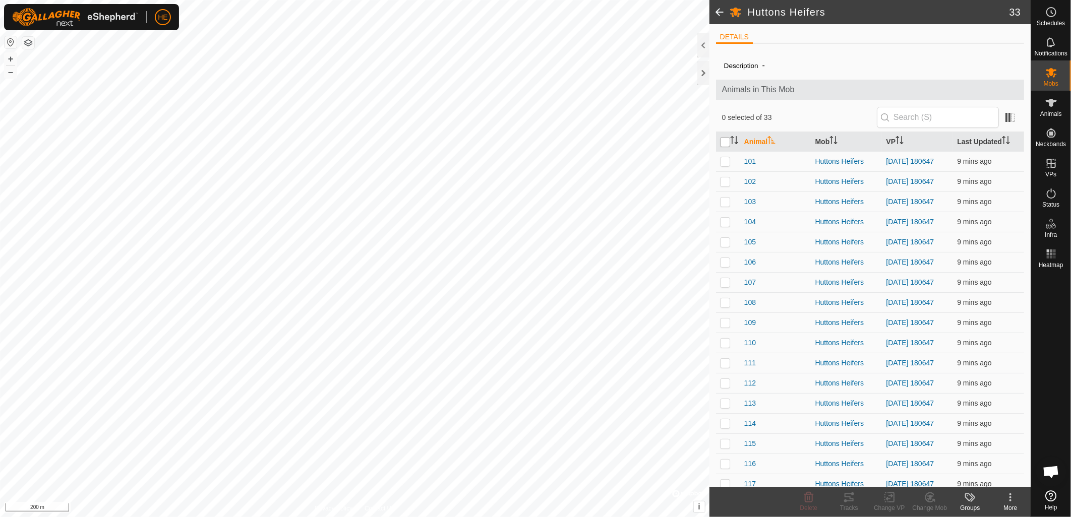
click at [724, 142] on input "checkbox" at bounding box center [725, 142] width 10 height 10
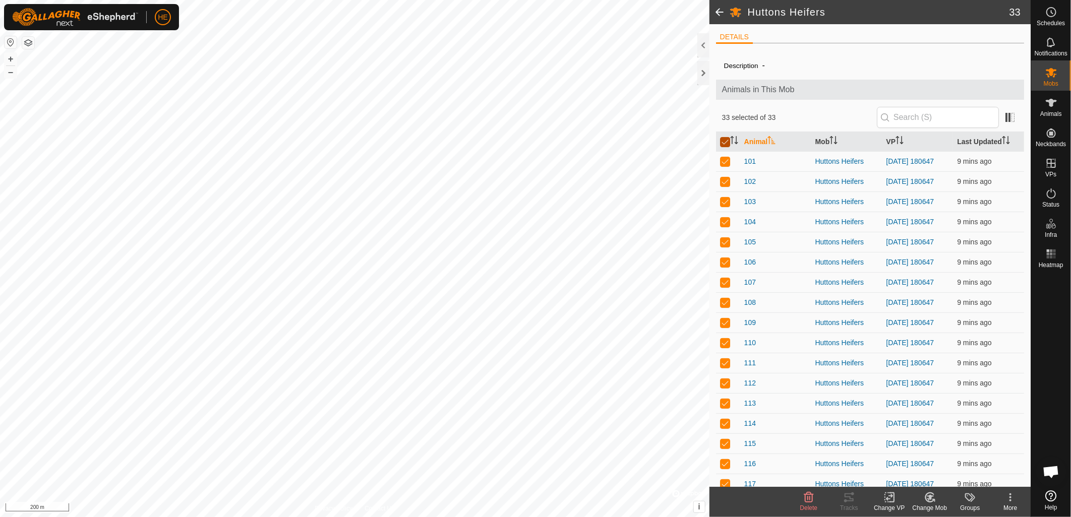
click at [723, 142] on input "checkbox" at bounding box center [725, 142] width 10 height 10
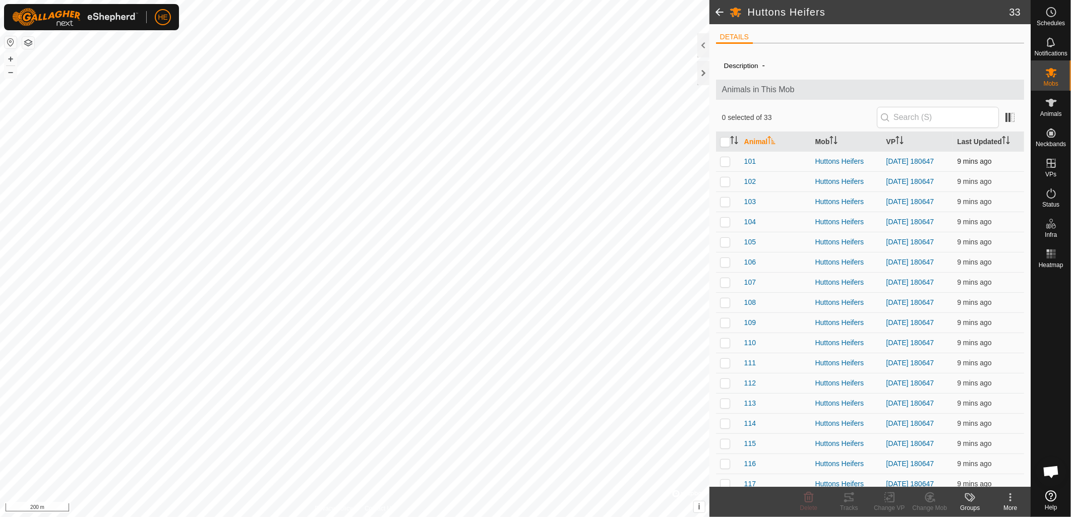
drag, startPoint x: 722, startPoint y: 160, endPoint x: 726, endPoint y: 165, distance: 6.8
click at [722, 160] on p-checkbox at bounding box center [725, 161] width 10 height 8
click at [845, 497] on icon at bounding box center [849, 498] width 9 height 8
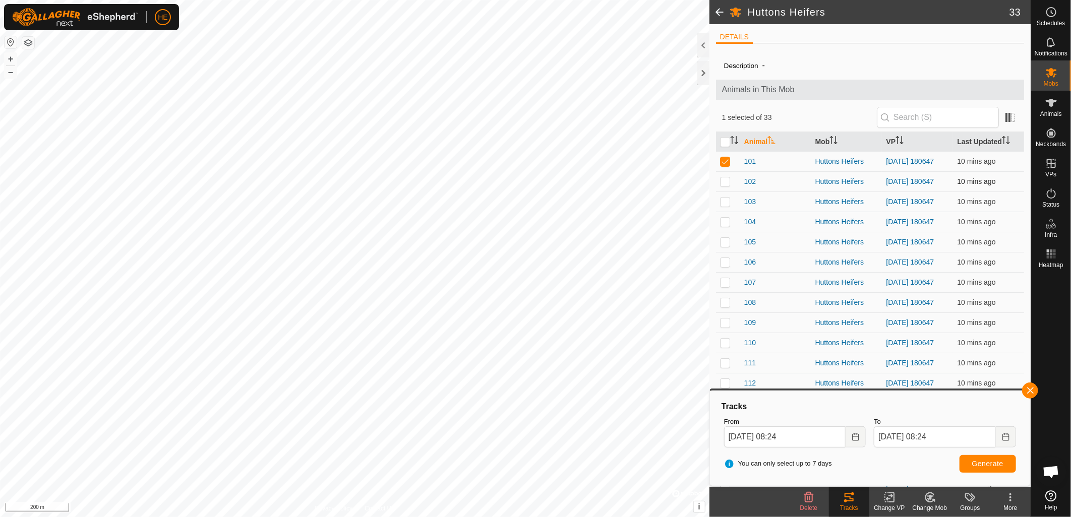
click at [728, 185] on p-checkbox at bounding box center [725, 182] width 10 height 8
click at [724, 206] on p-checkbox at bounding box center [725, 202] width 10 height 8
click at [723, 184] on p-checkbox at bounding box center [725, 182] width 10 height 8
click at [725, 186] on p-checkbox at bounding box center [725, 182] width 10 height 8
click at [725, 226] on p-checkbox at bounding box center [725, 222] width 10 height 8
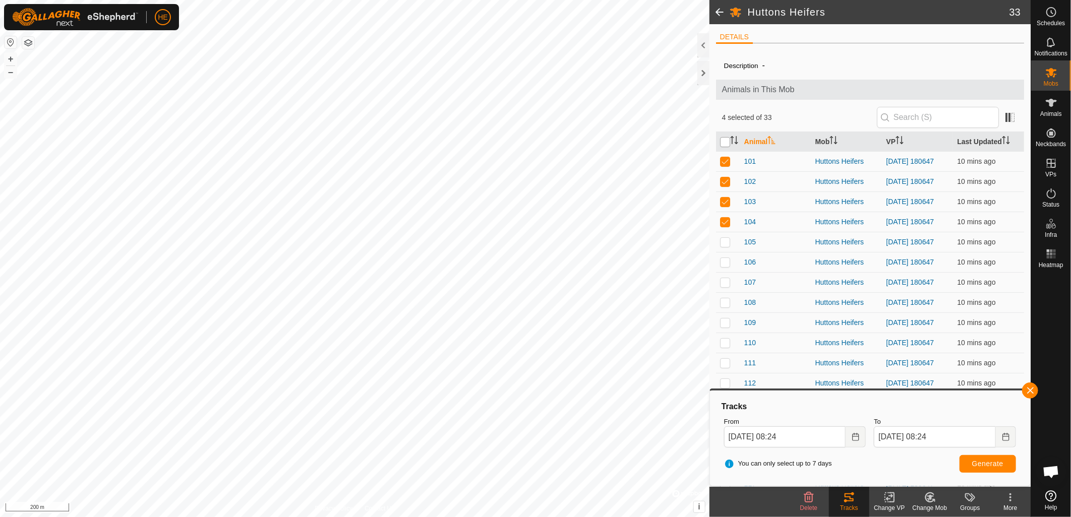
click at [722, 140] on input "checkbox" at bounding box center [725, 142] width 10 height 10
click at [980, 467] on span "Generate" at bounding box center [987, 464] width 31 height 8
click at [728, 246] on p-checkbox at bounding box center [725, 242] width 10 height 8
click at [727, 246] on p-checkbox at bounding box center [725, 242] width 10 height 8
click at [724, 143] on input "checkbox" at bounding box center [725, 142] width 10 height 10
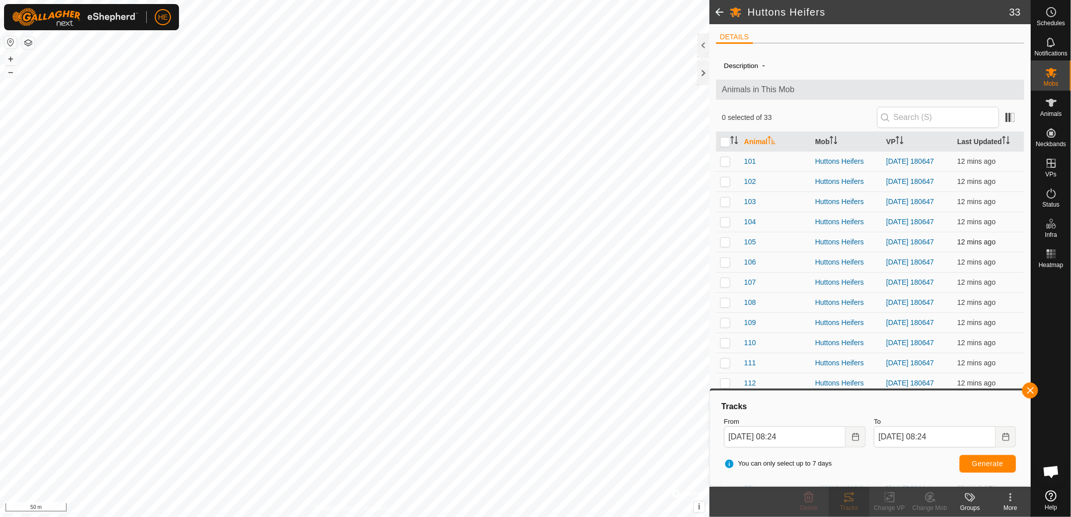
click at [725, 246] on p-checkbox at bounding box center [725, 242] width 10 height 8
click at [729, 246] on p-checkbox at bounding box center [725, 242] width 10 height 8
click at [725, 246] on p-checkbox at bounding box center [725, 242] width 10 height 8
click at [984, 465] on span "Generate" at bounding box center [987, 464] width 31 height 8
click at [724, 246] on p-checkbox at bounding box center [725, 242] width 10 height 8
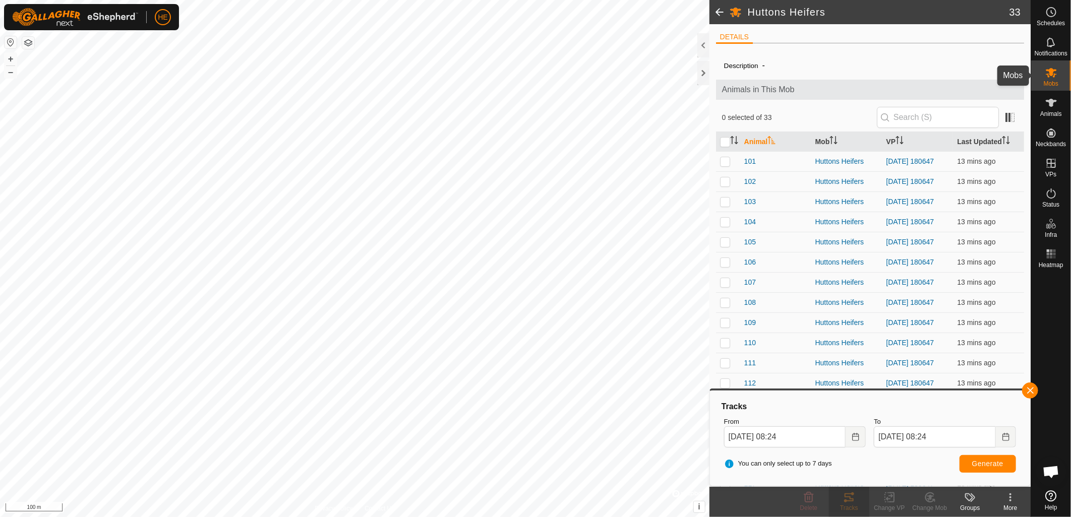
click at [1053, 77] on icon at bounding box center [1052, 73] width 12 height 12
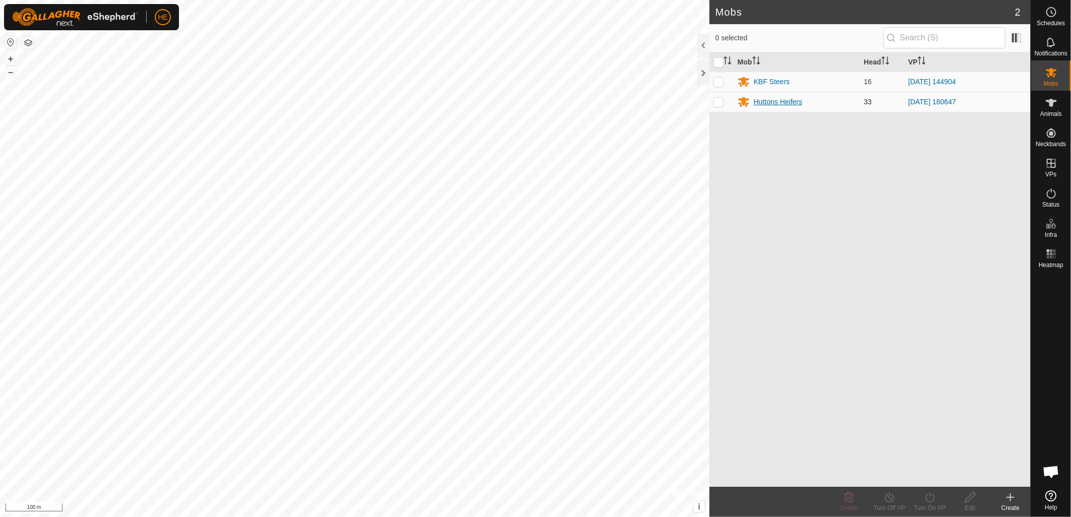
click at [772, 102] on div "Huttons Heifers" at bounding box center [778, 102] width 48 height 11
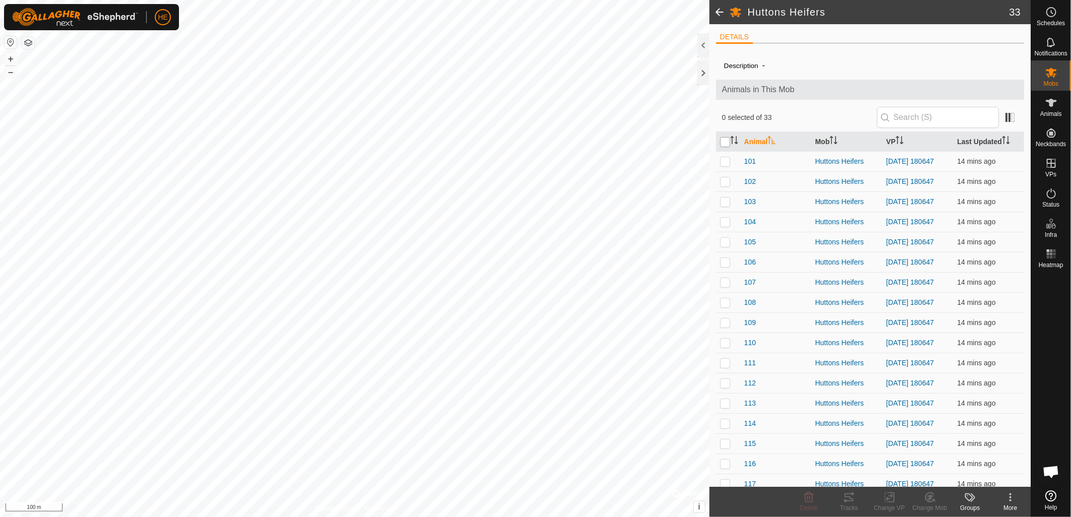
click at [722, 141] on input "checkbox" at bounding box center [725, 142] width 10 height 10
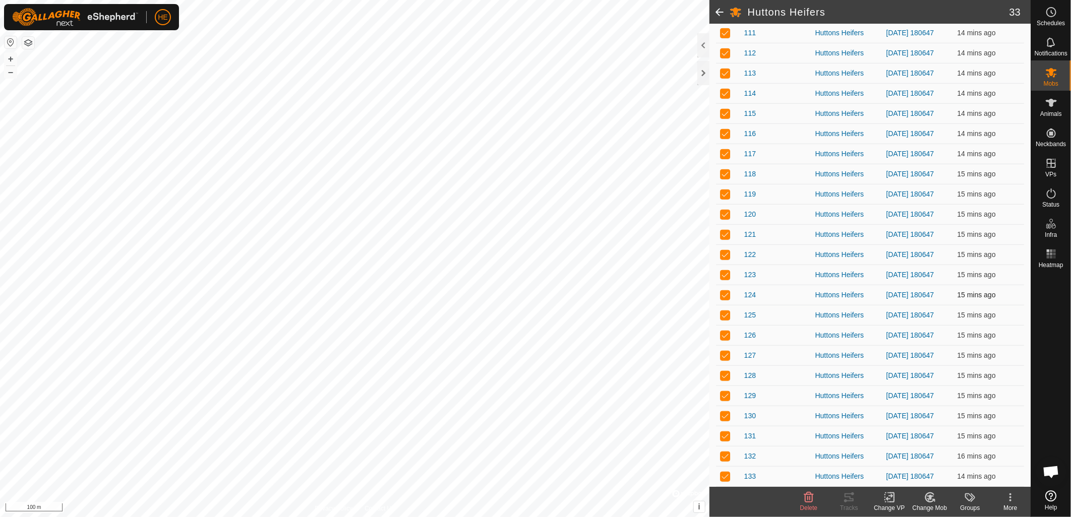
scroll to position [381, 0]
click at [723, 477] on p-checkbox at bounding box center [725, 477] width 10 height 8
click at [753, 478] on span "133" at bounding box center [750, 477] width 12 height 11
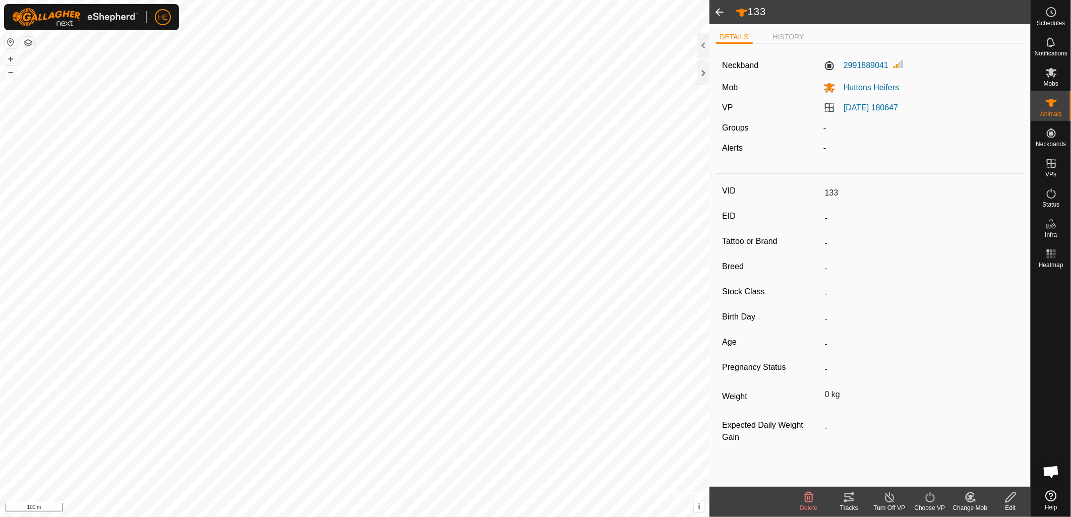
click at [719, 11] on span at bounding box center [720, 12] width 20 height 24
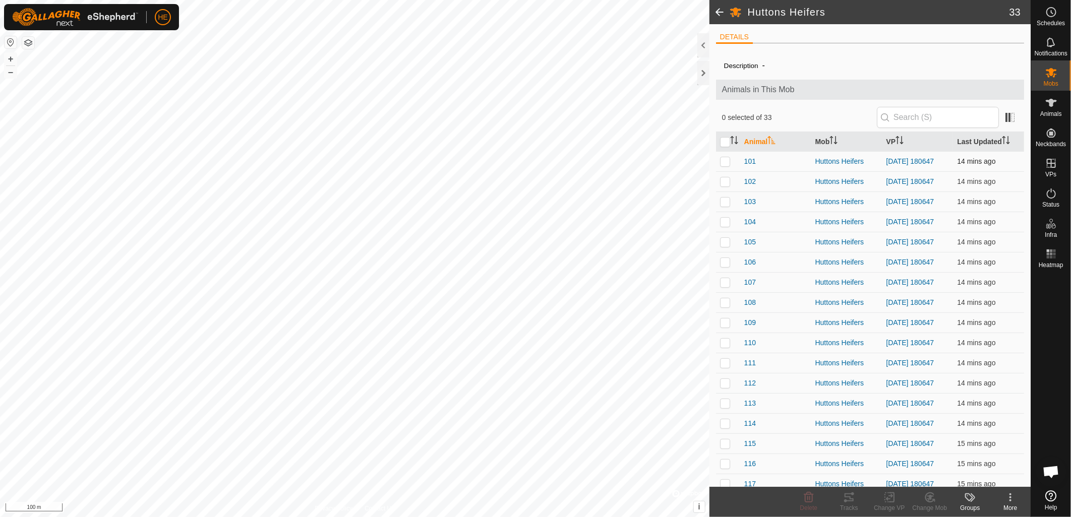
click at [725, 164] on p-checkbox at bounding box center [725, 161] width 10 height 8
click at [723, 183] on p-checkbox at bounding box center [725, 182] width 10 height 8
click at [725, 206] on p-checkbox at bounding box center [725, 202] width 10 height 8
click at [724, 206] on p-checkbox at bounding box center [725, 202] width 10 height 8
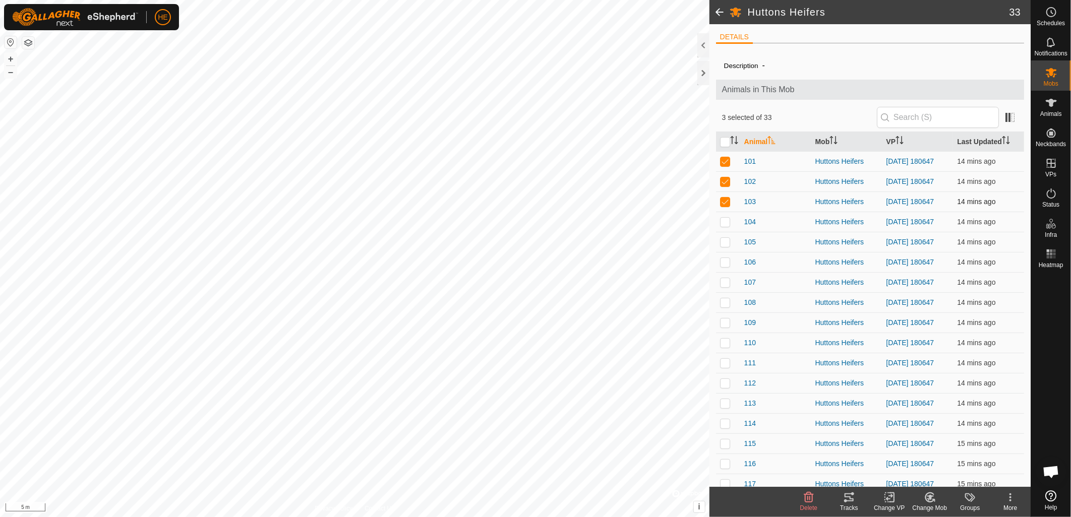
click at [726, 206] on p-checkbox at bounding box center [725, 202] width 10 height 8
click at [727, 161] on p-checkbox at bounding box center [725, 161] width 10 height 8
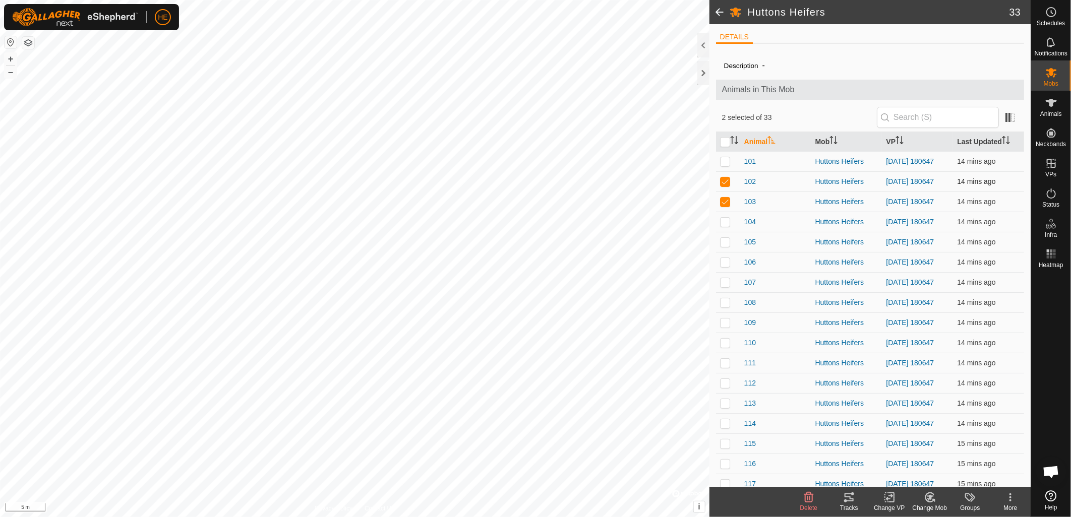
click at [725, 185] on p-checkbox at bounding box center [725, 182] width 10 height 8
click at [726, 186] on p-checkbox at bounding box center [725, 182] width 10 height 8
click at [725, 163] on p-checkbox at bounding box center [725, 161] width 10 height 8
click at [724, 206] on p-checkbox at bounding box center [725, 202] width 10 height 8
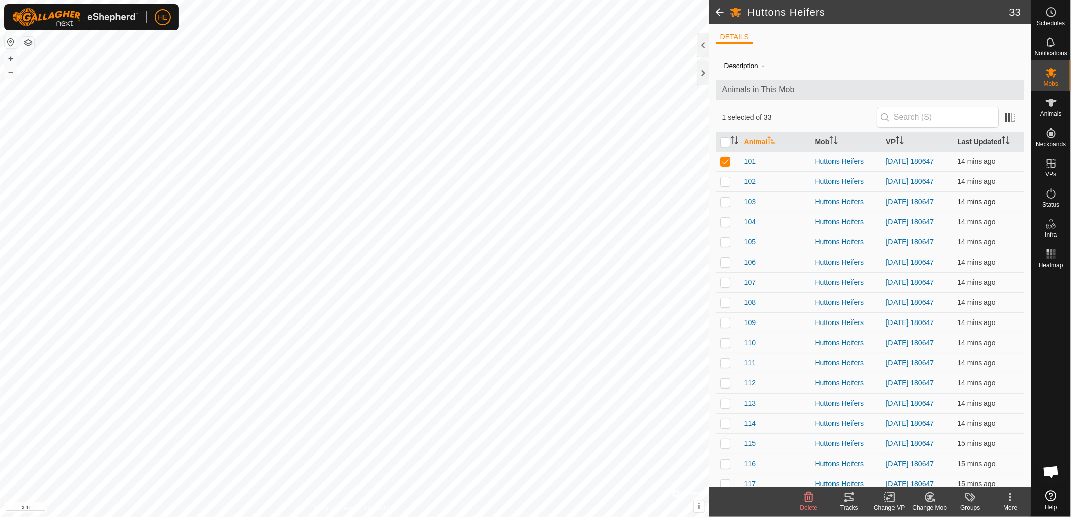
click at [724, 206] on p-checkbox at bounding box center [725, 202] width 10 height 8
click at [727, 204] on p-checkbox at bounding box center [725, 202] width 10 height 8
click at [728, 165] on p-checkbox at bounding box center [725, 161] width 10 height 8
click at [725, 164] on p-checkbox at bounding box center [725, 161] width 10 height 8
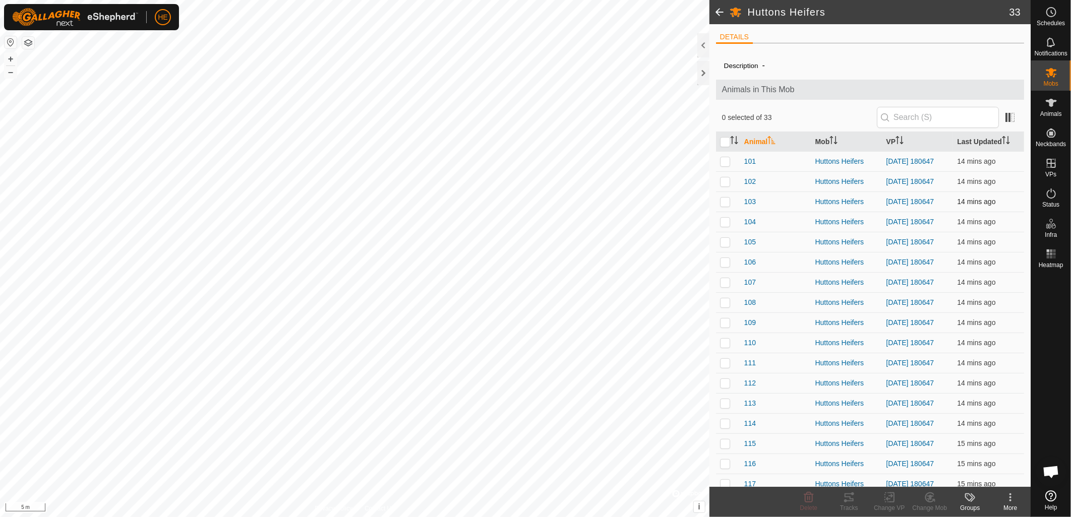
click at [723, 202] on p-checkbox at bounding box center [725, 202] width 10 height 8
click at [724, 206] on p-checkbox at bounding box center [725, 202] width 10 height 8
click at [726, 163] on p-checkbox at bounding box center [725, 161] width 10 height 8
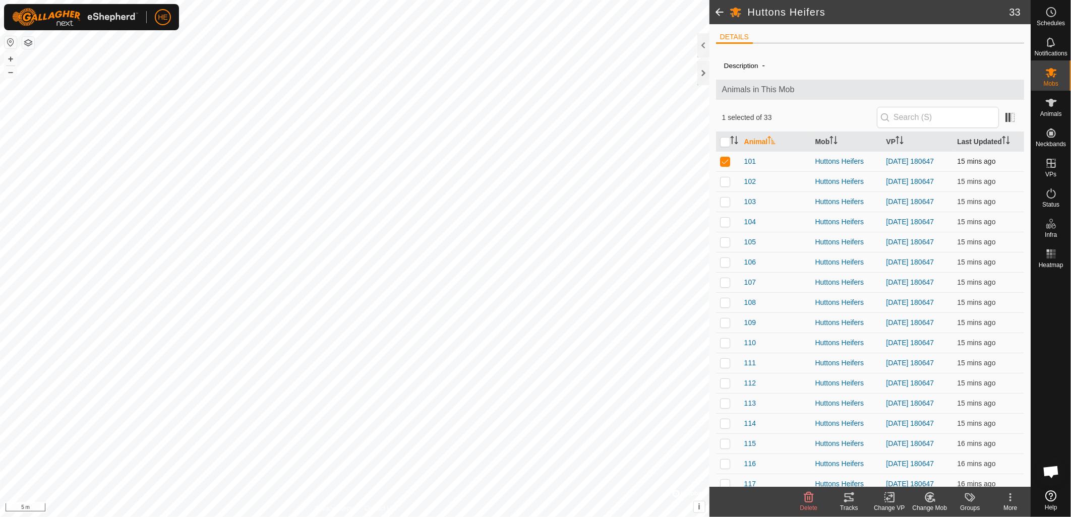
click at [726, 163] on p-checkbox at bounding box center [725, 161] width 10 height 8
click at [725, 186] on p-checkbox at bounding box center [725, 182] width 10 height 8
click at [726, 203] on p-checkbox at bounding box center [725, 202] width 10 height 8
click at [724, 206] on p-checkbox at bounding box center [725, 202] width 10 height 8
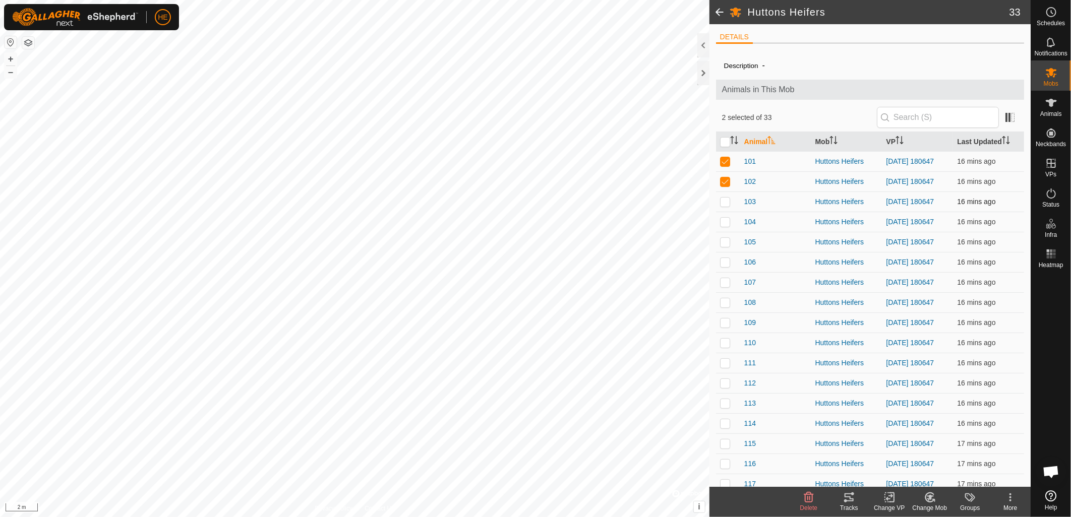
click at [724, 206] on p-checkbox at bounding box center [725, 202] width 10 height 8
click at [724, 144] on input "checkbox" at bounding box center [725, 142] width 10 height 10
click at [727, 246] on p-checkbox at bounding box center [725, 242] width 10 height 8
click at [851, 505] on div "Tracks" at bounding box center [849, 508] width 40 height 9
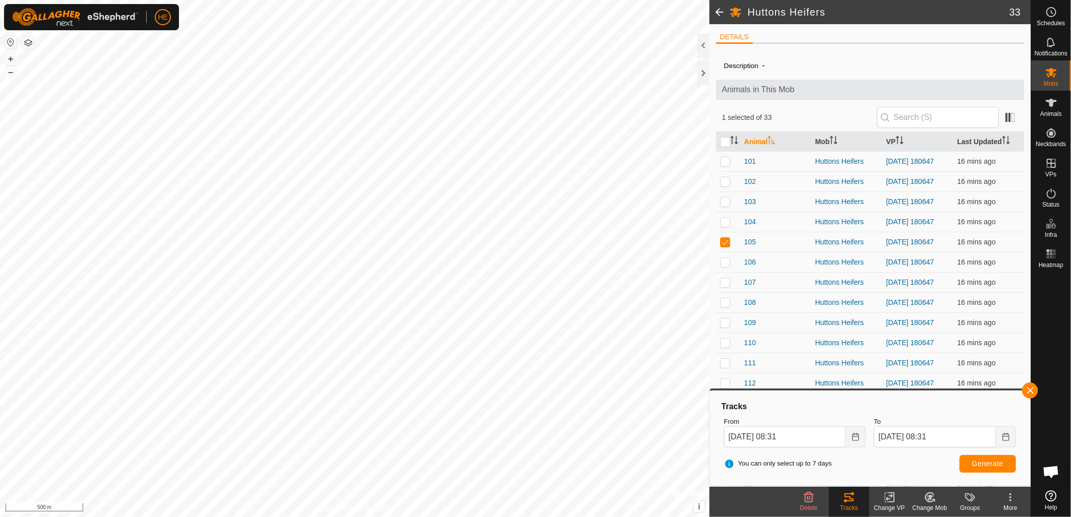
click at [1055, 505] on span "Help" at bounding box center [1051, 508] width 13 height 6
